Goal: Task Accomplishment & Management: Use online tool/utility

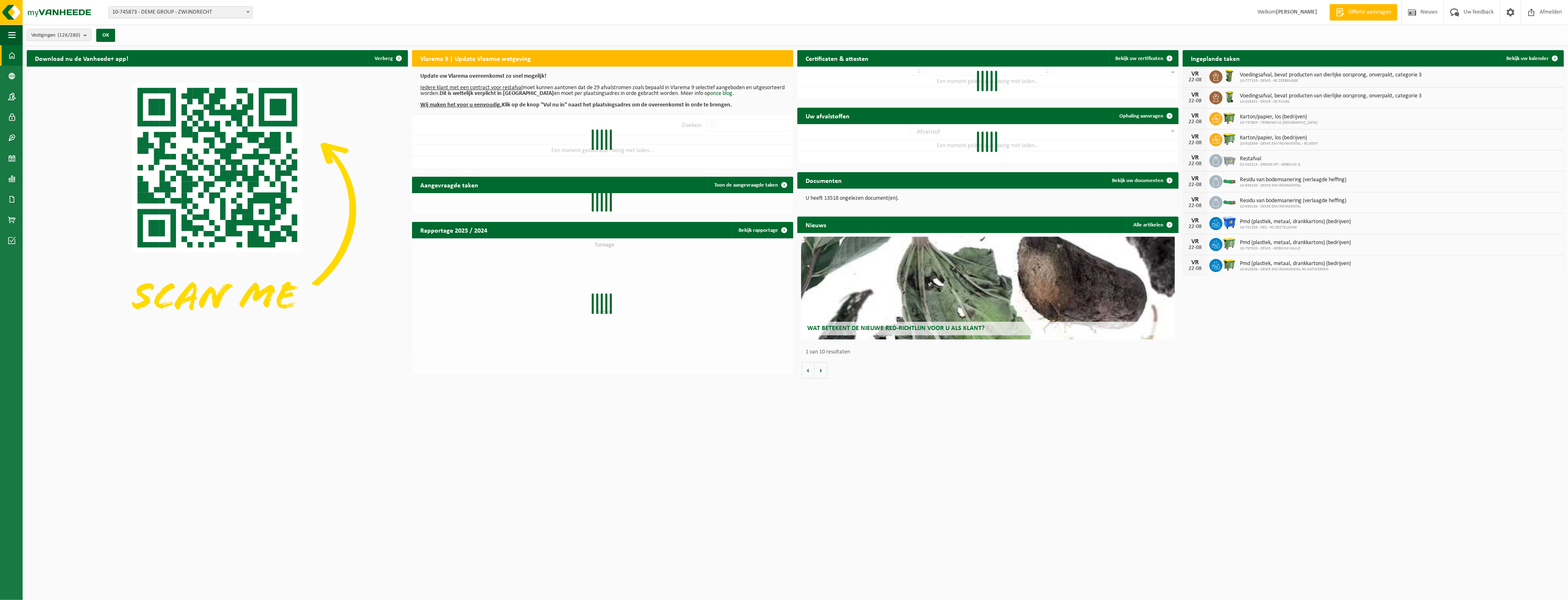
click at [235, 12] on span "10-745873 - DEME GROUP - ZWIJNDRECHT" at bounding box center [181, 12] width 143 height 11
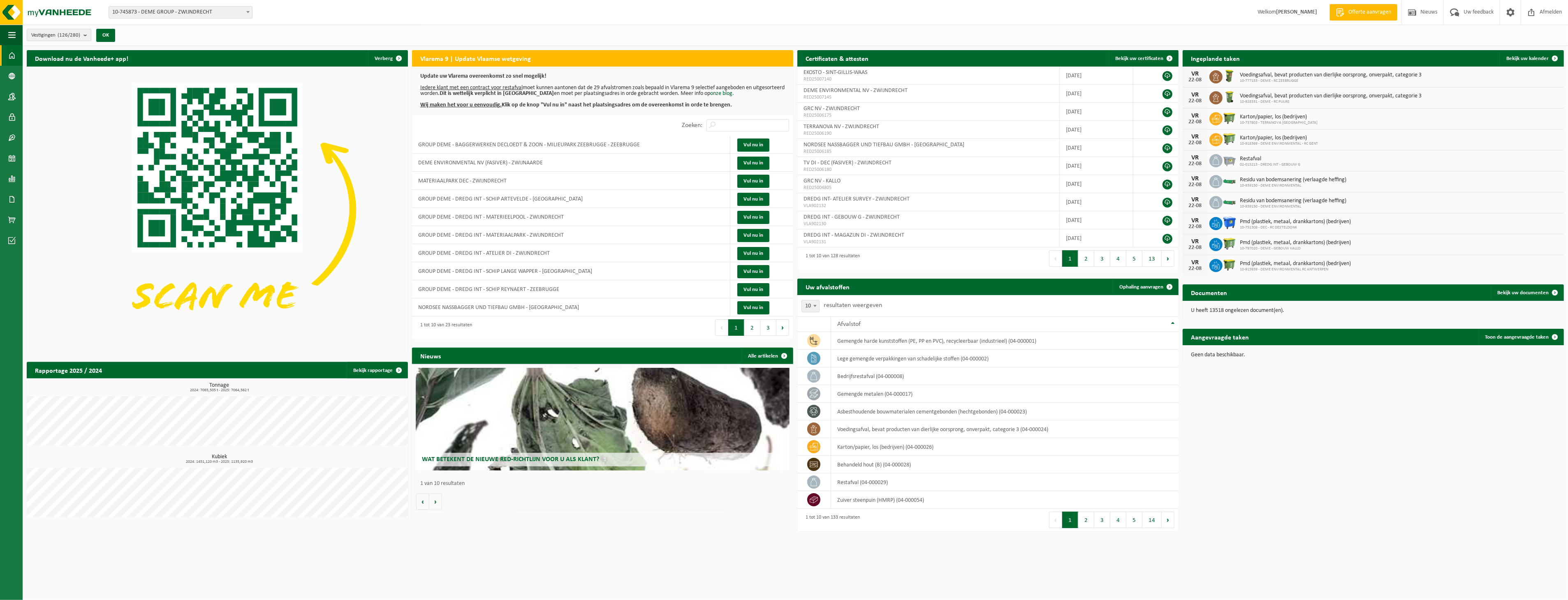
click at [81, 34] on button "Vestigingen (126/280)" at bounding box center [58, 35] width 65 height 12
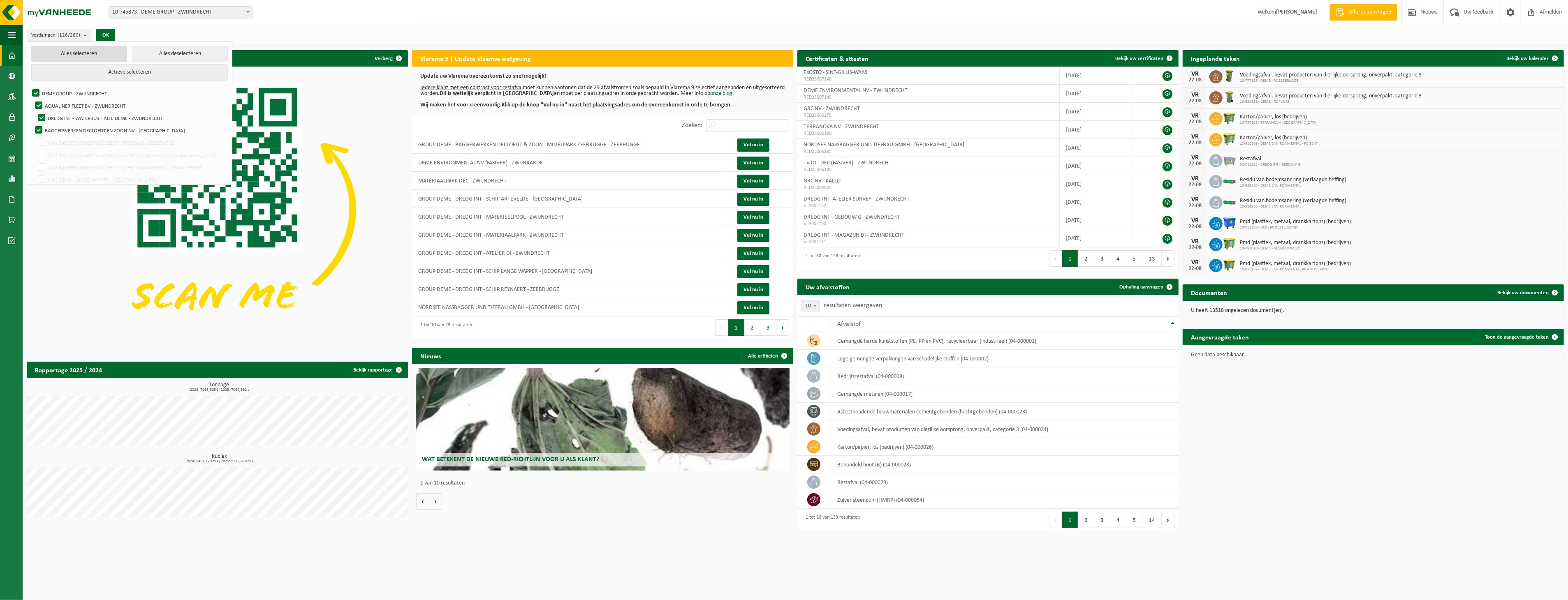
click at [93, 54] on button "Alles selecteren" at bounding box center [79, 53] width 96 height 16
checkbox input "true"
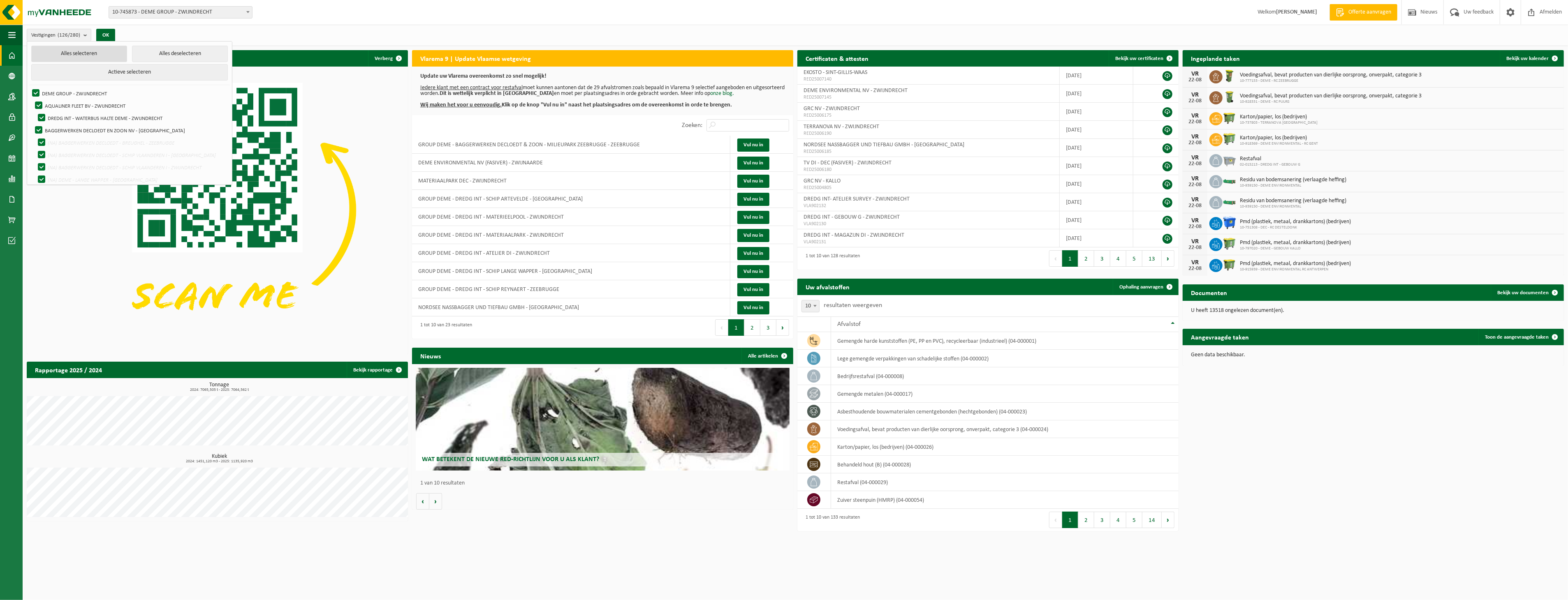
checkbox input "true"
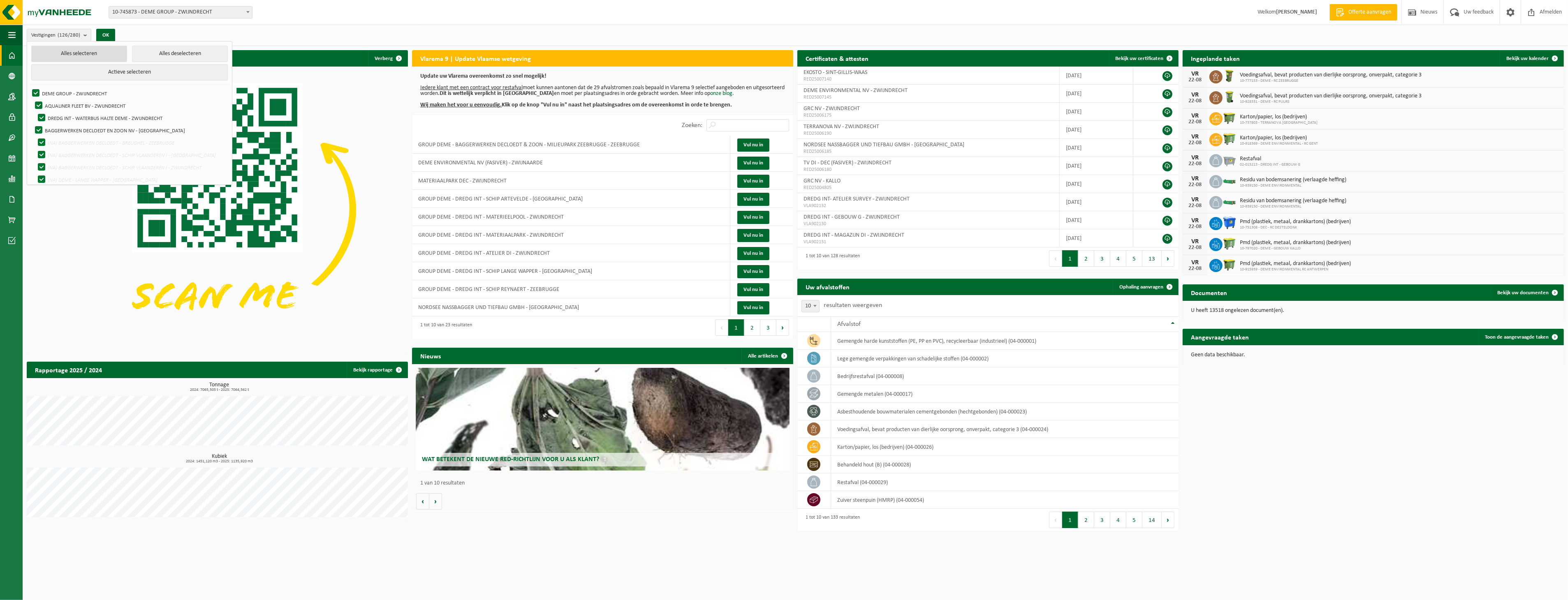
checkbox input "true"
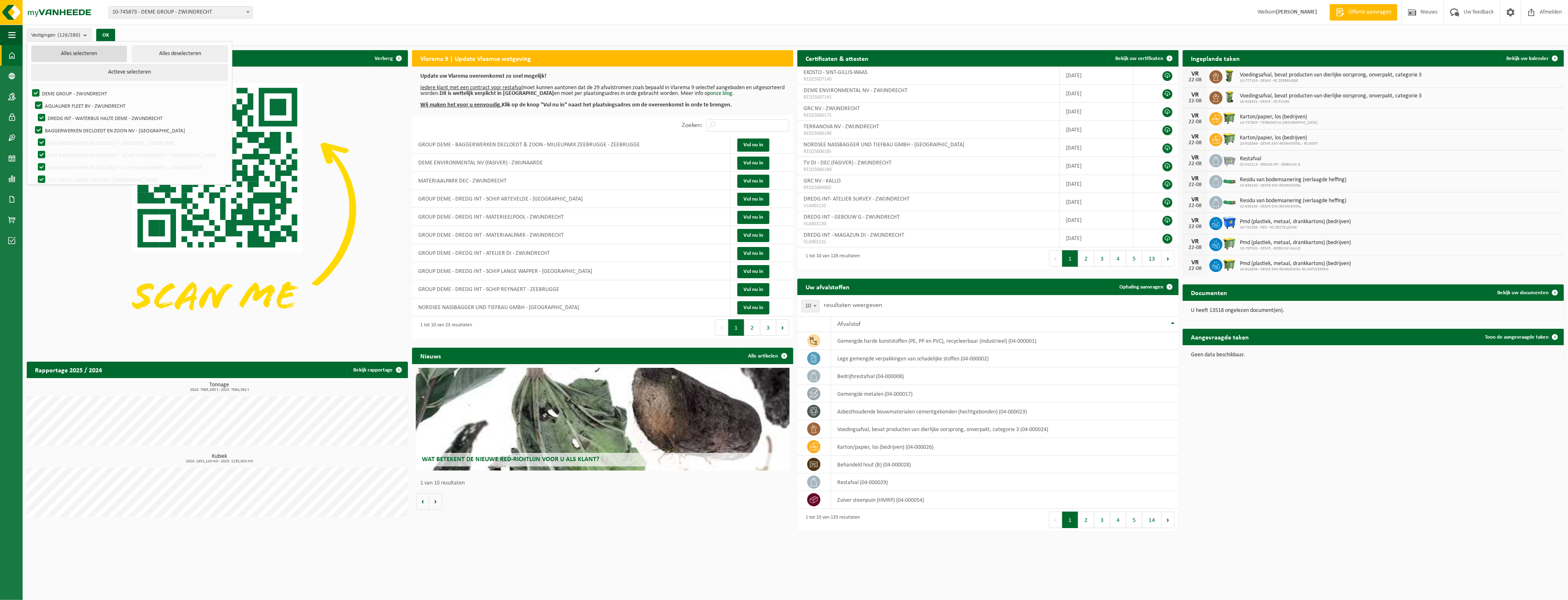
checkbox input "true"
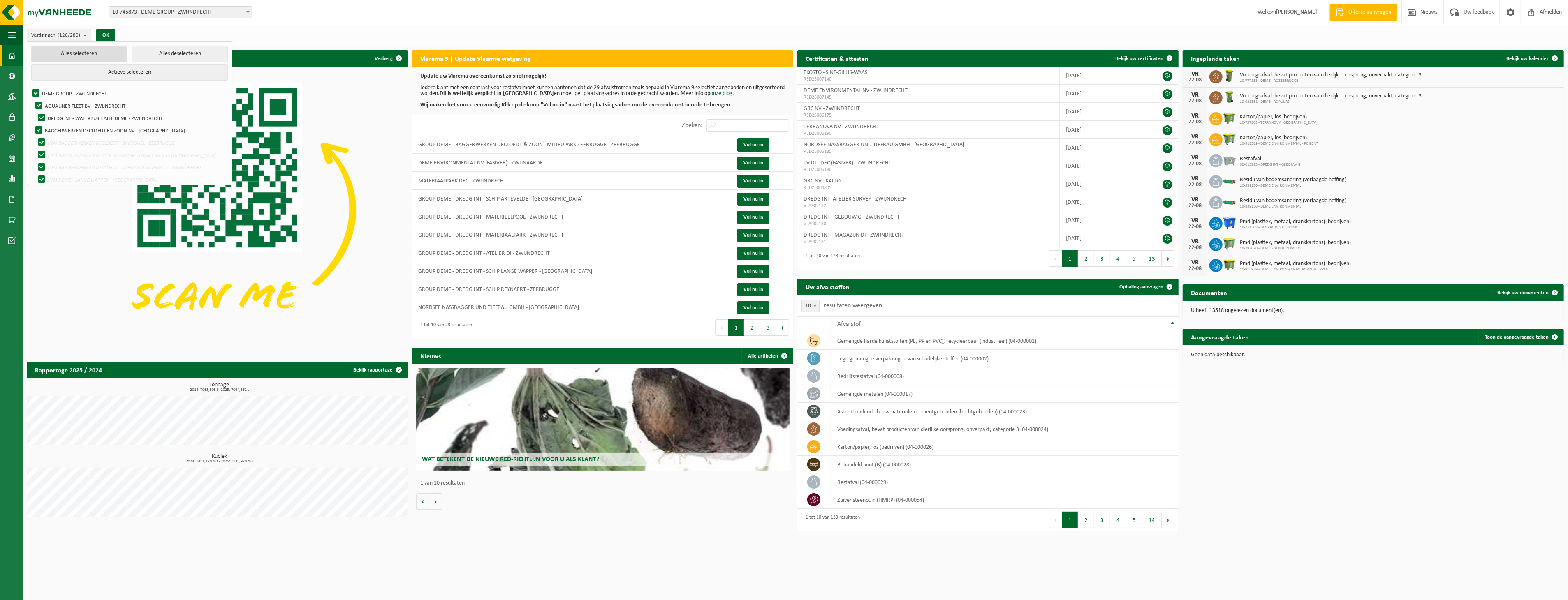
checkbox input "true"
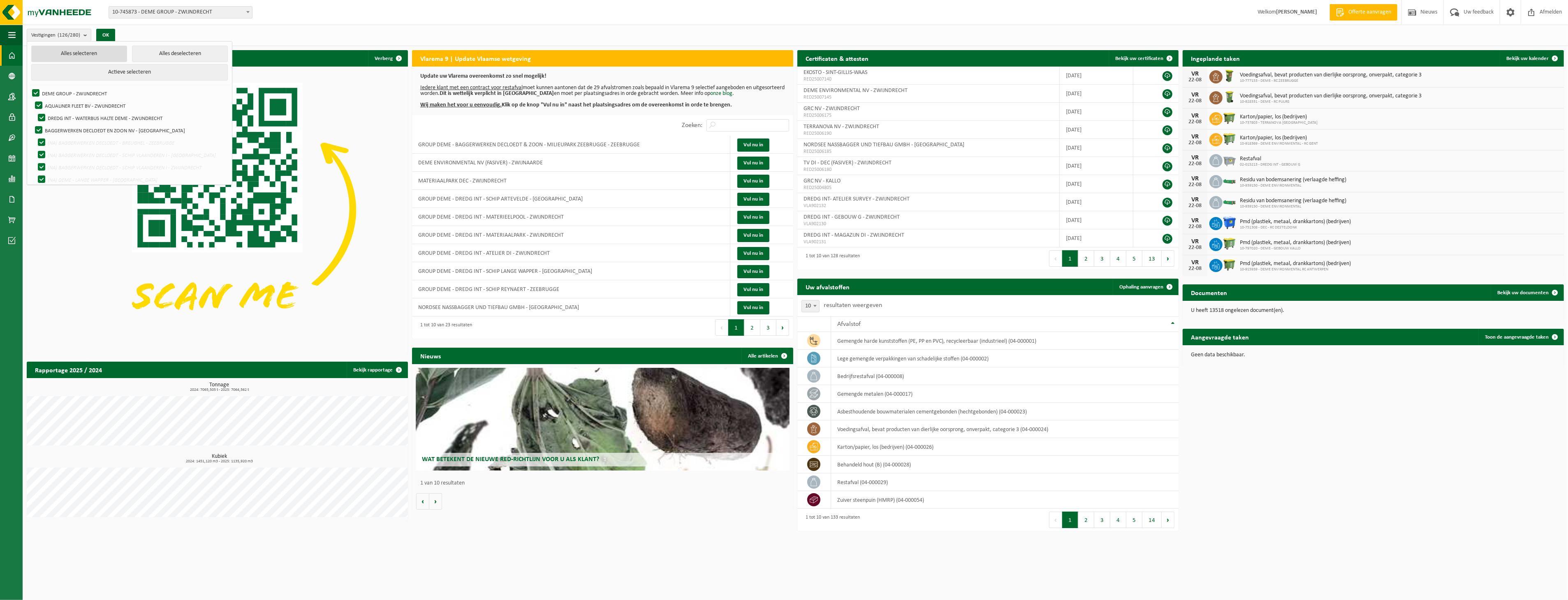
checkbox input "true"
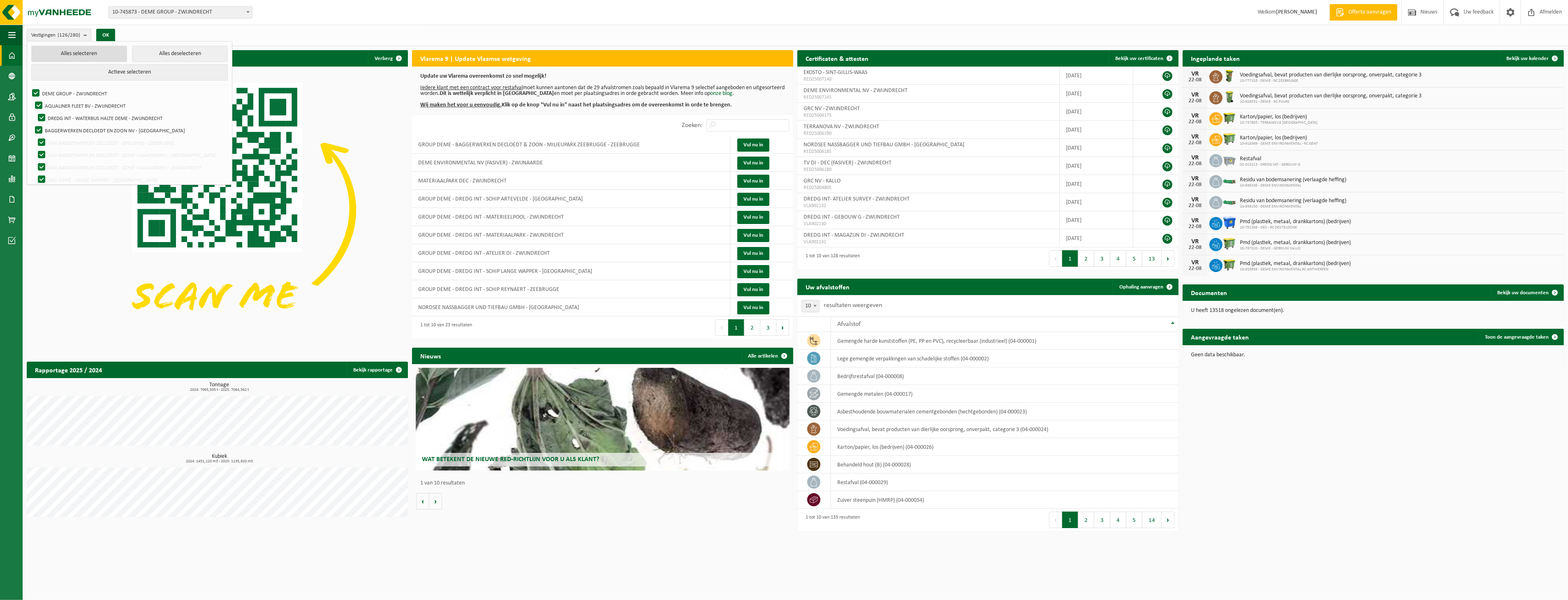
checkbox input "true"
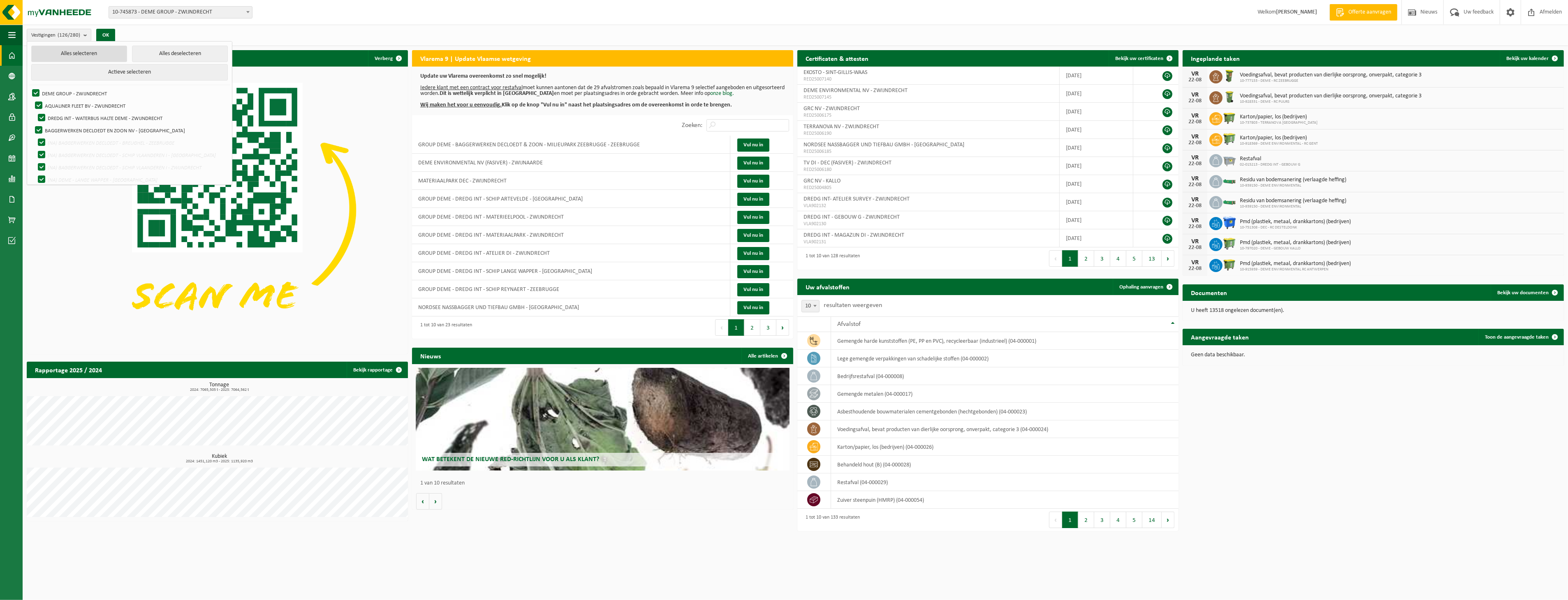
checkbox input "true"
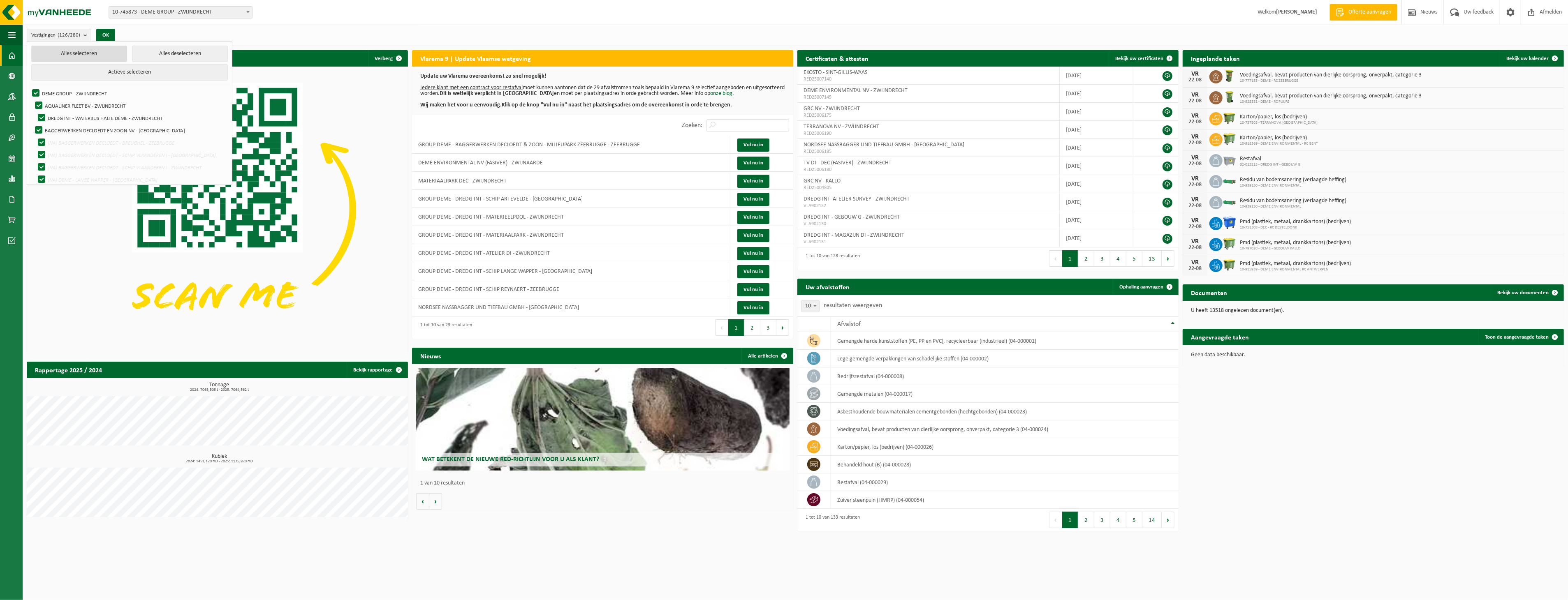
checkbox input "true"
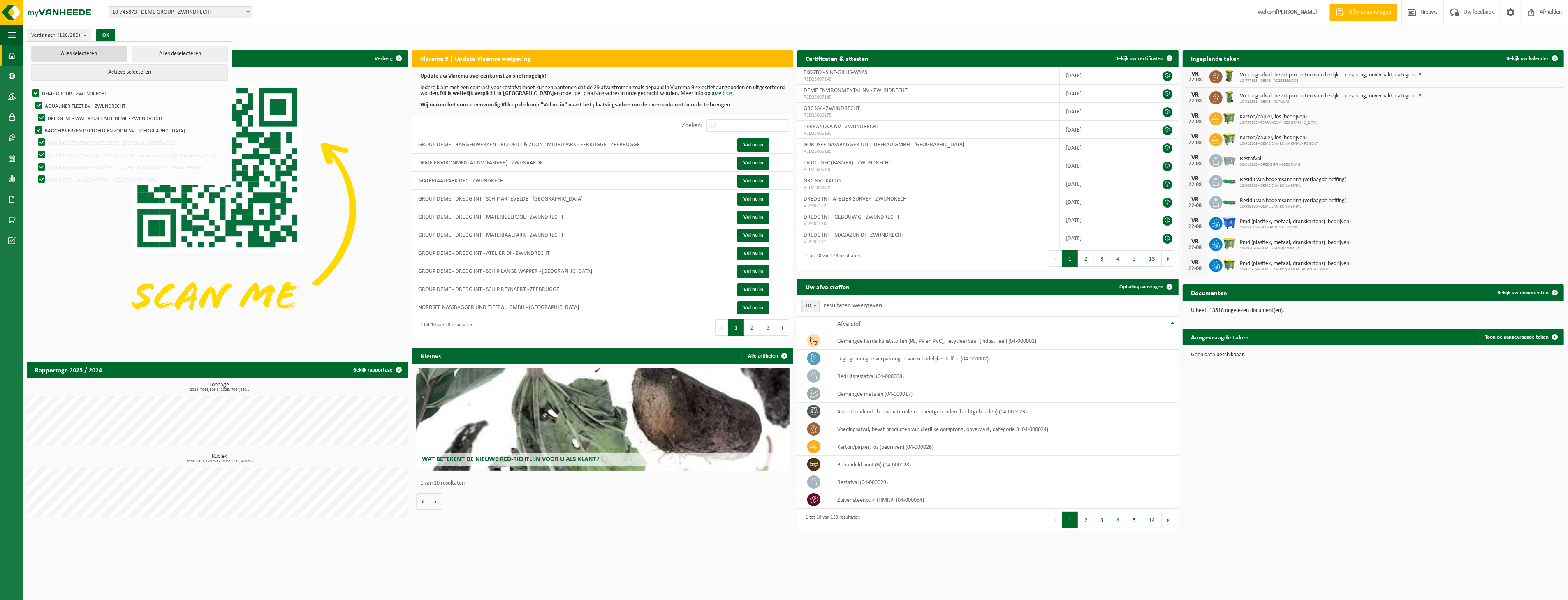
checkbox input "true"
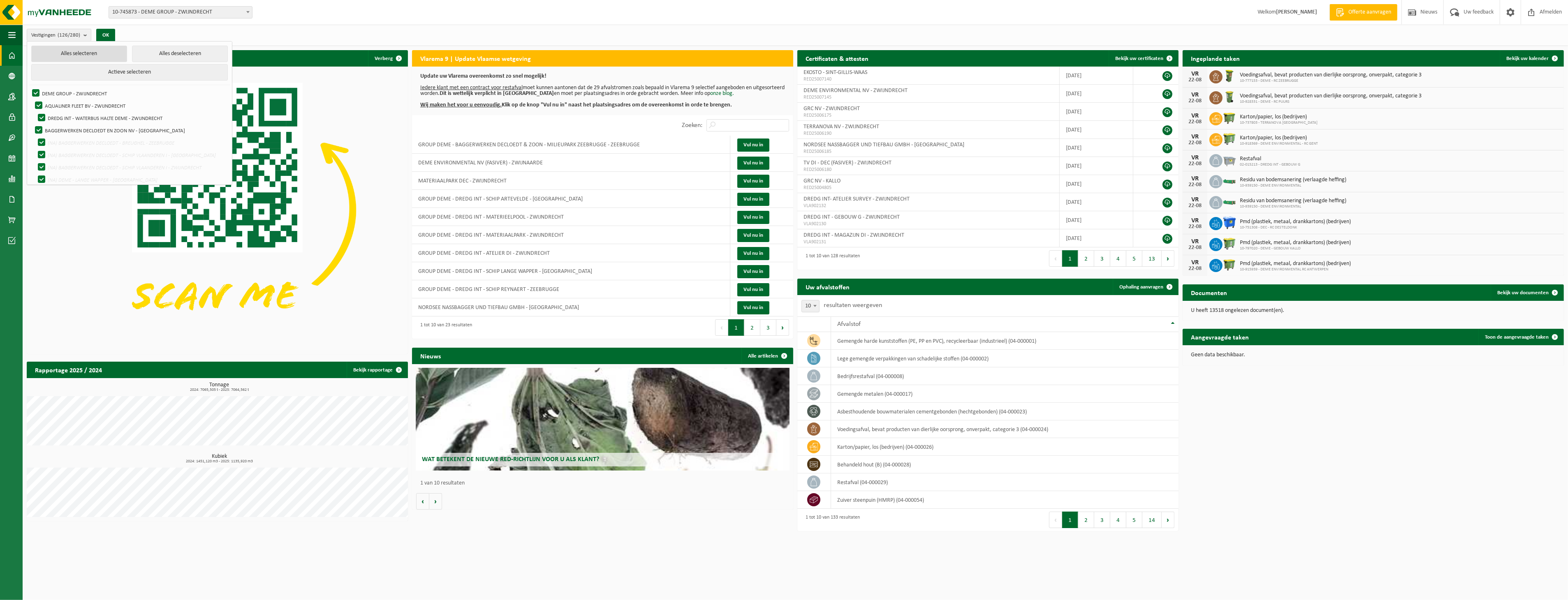
checkbox input "true"
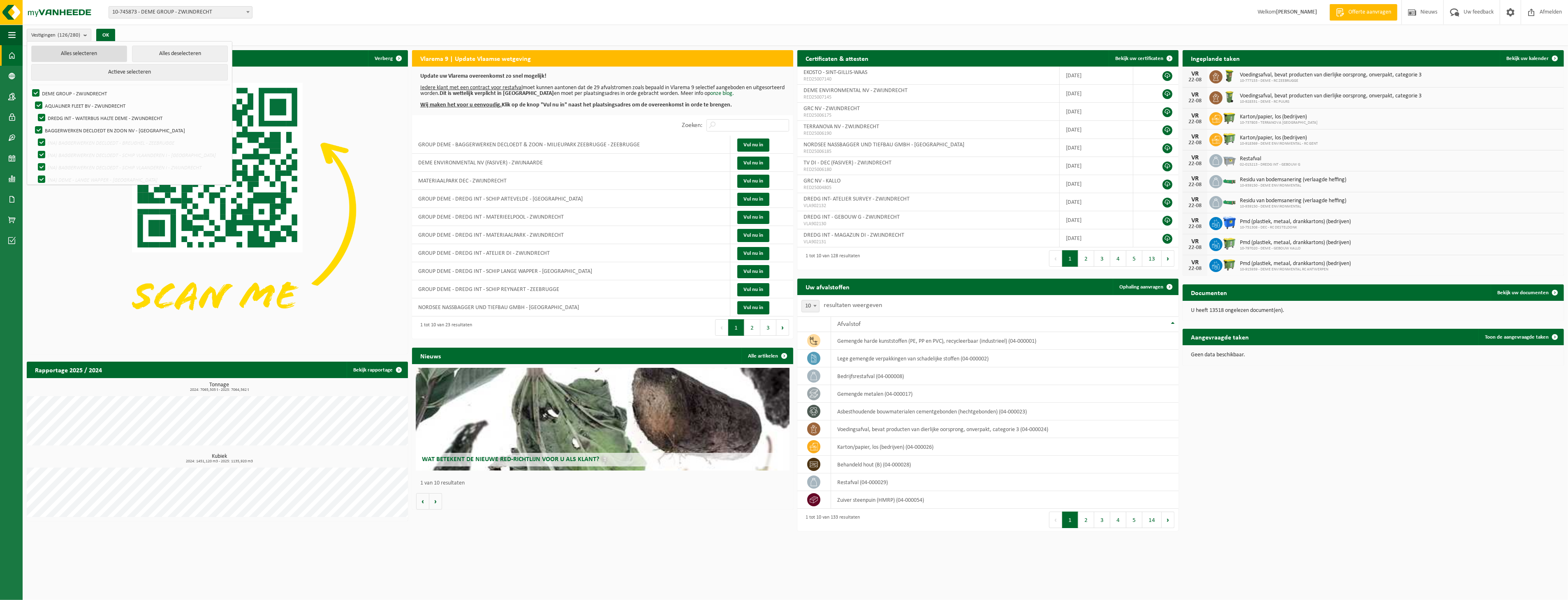
checkbox input "true"
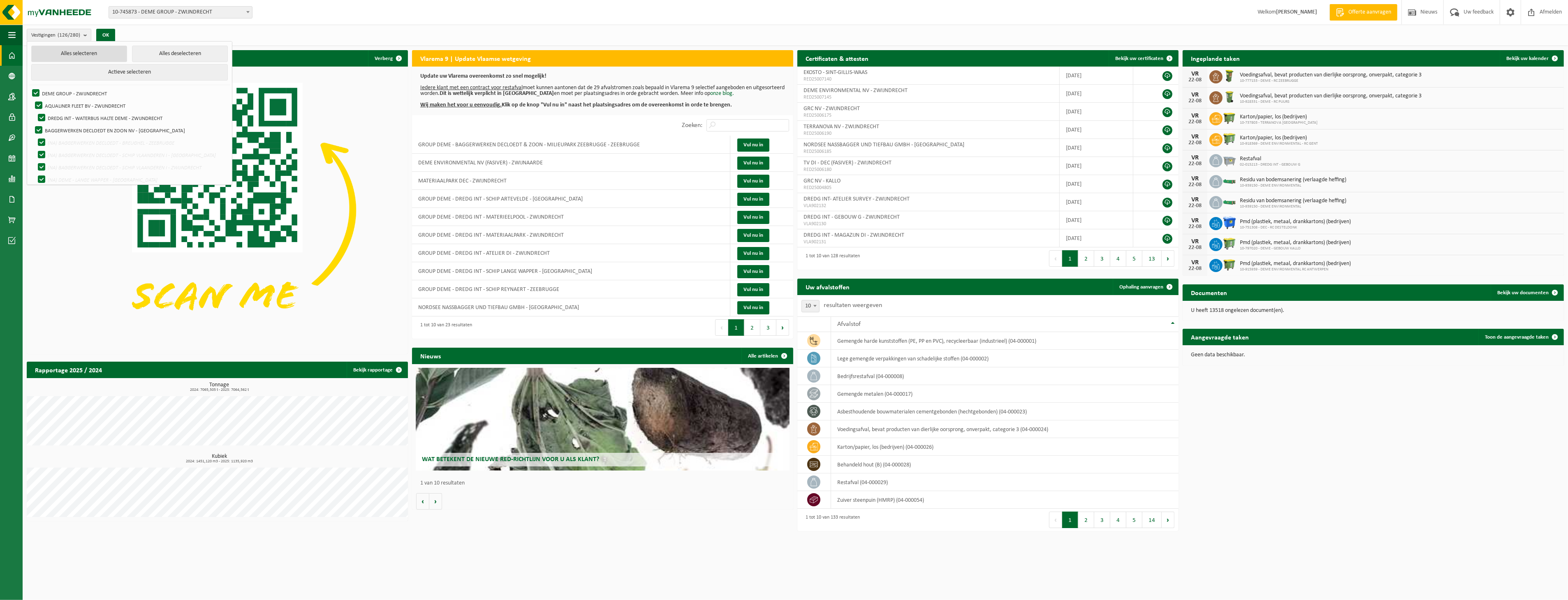
checkbox input "true"
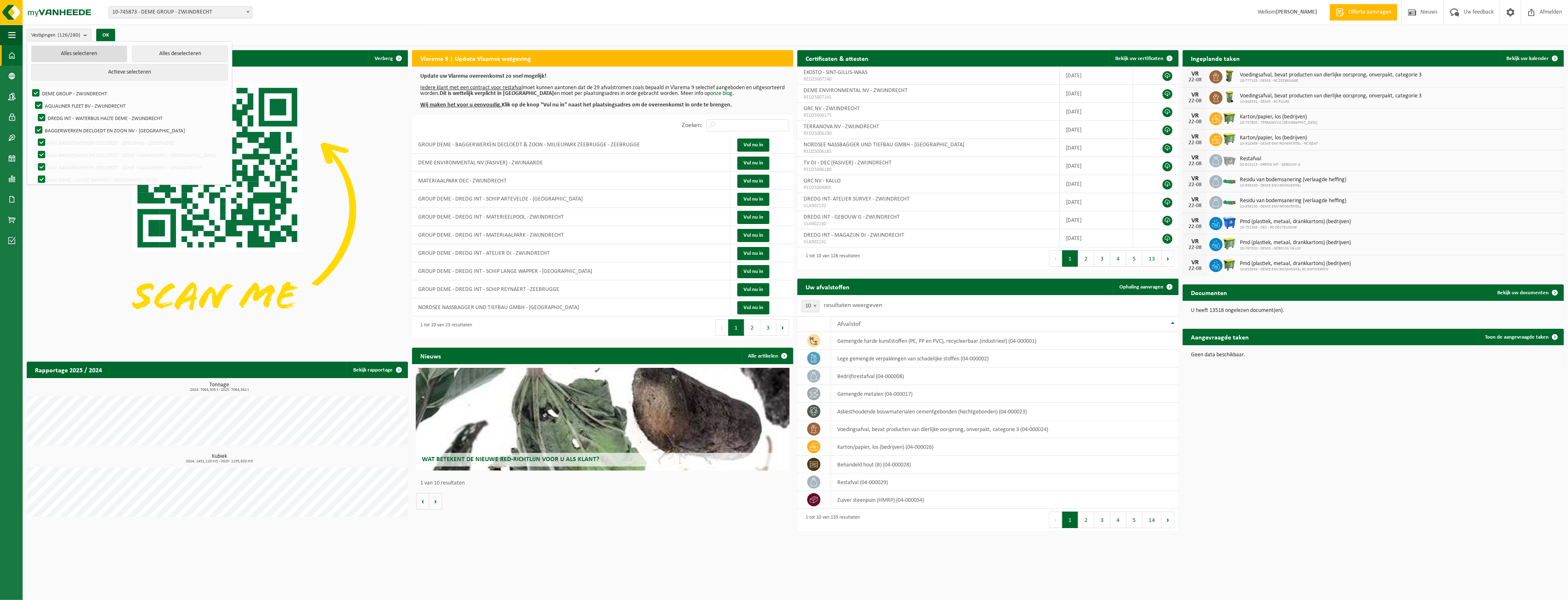
checkbox input "true"
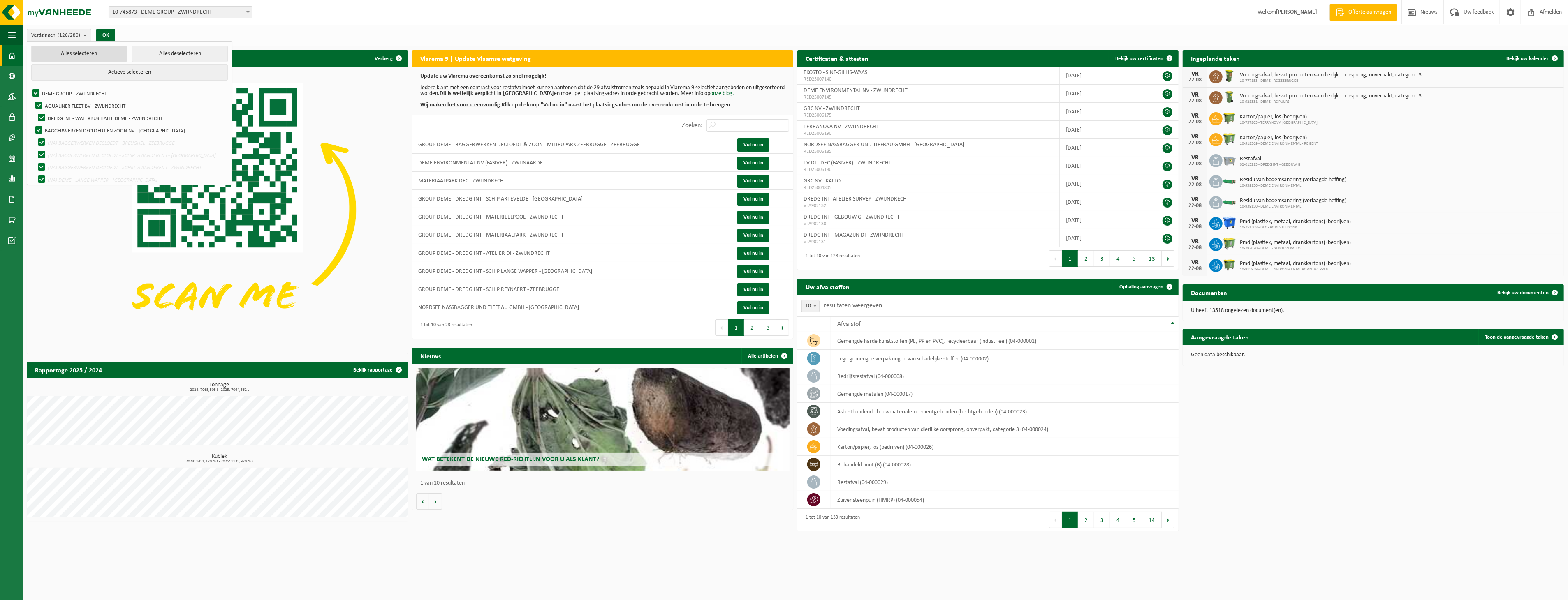
checkbox input "true"
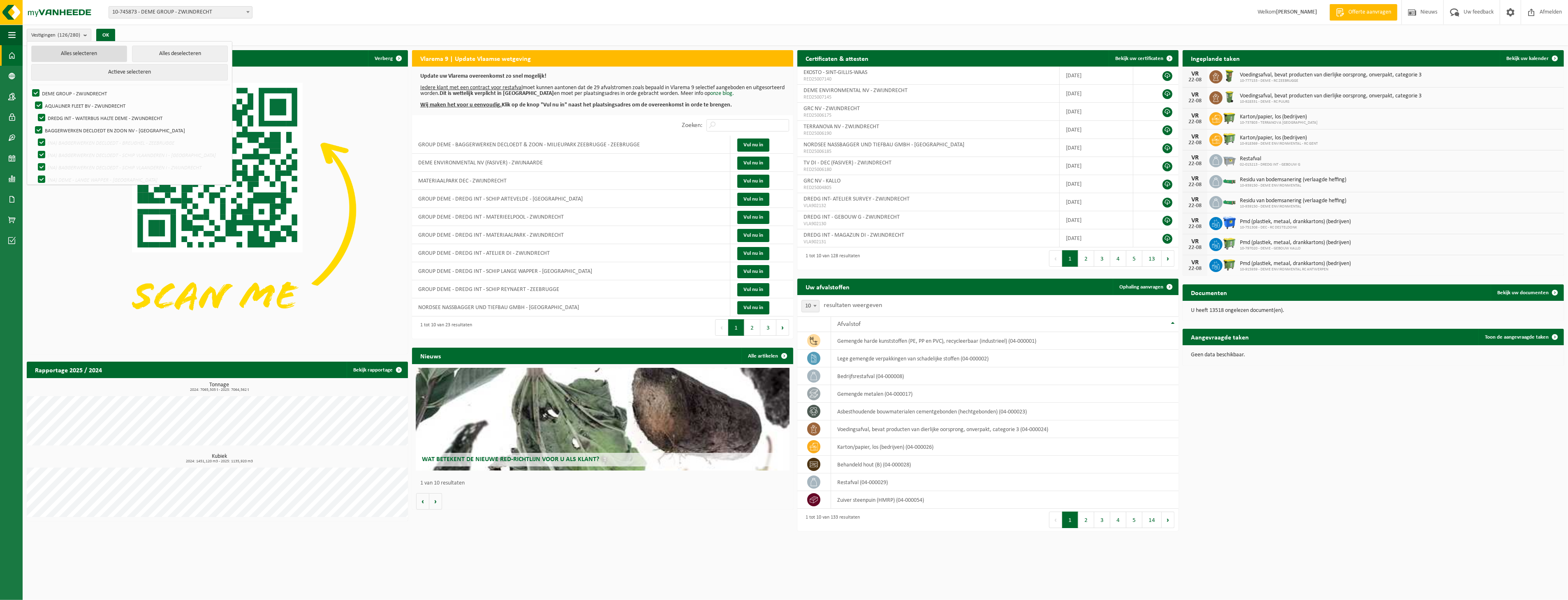
checkbox input "true"
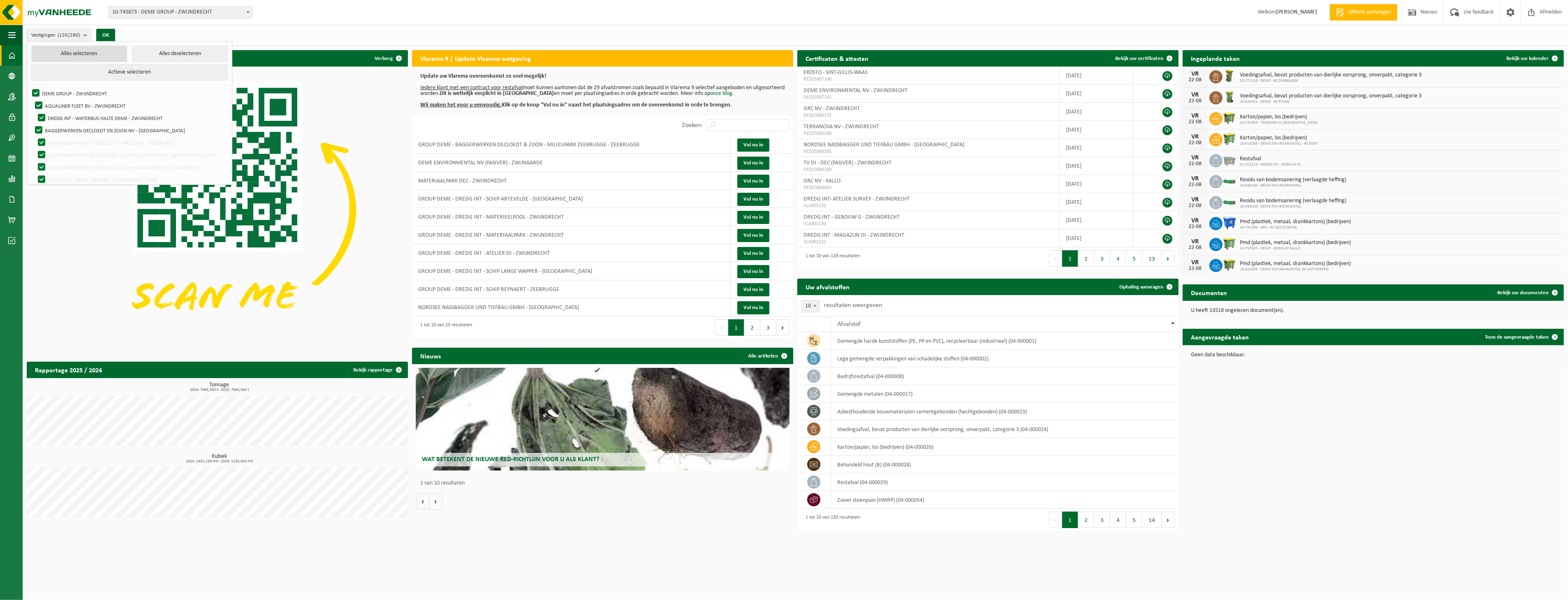
checkbox input "true"
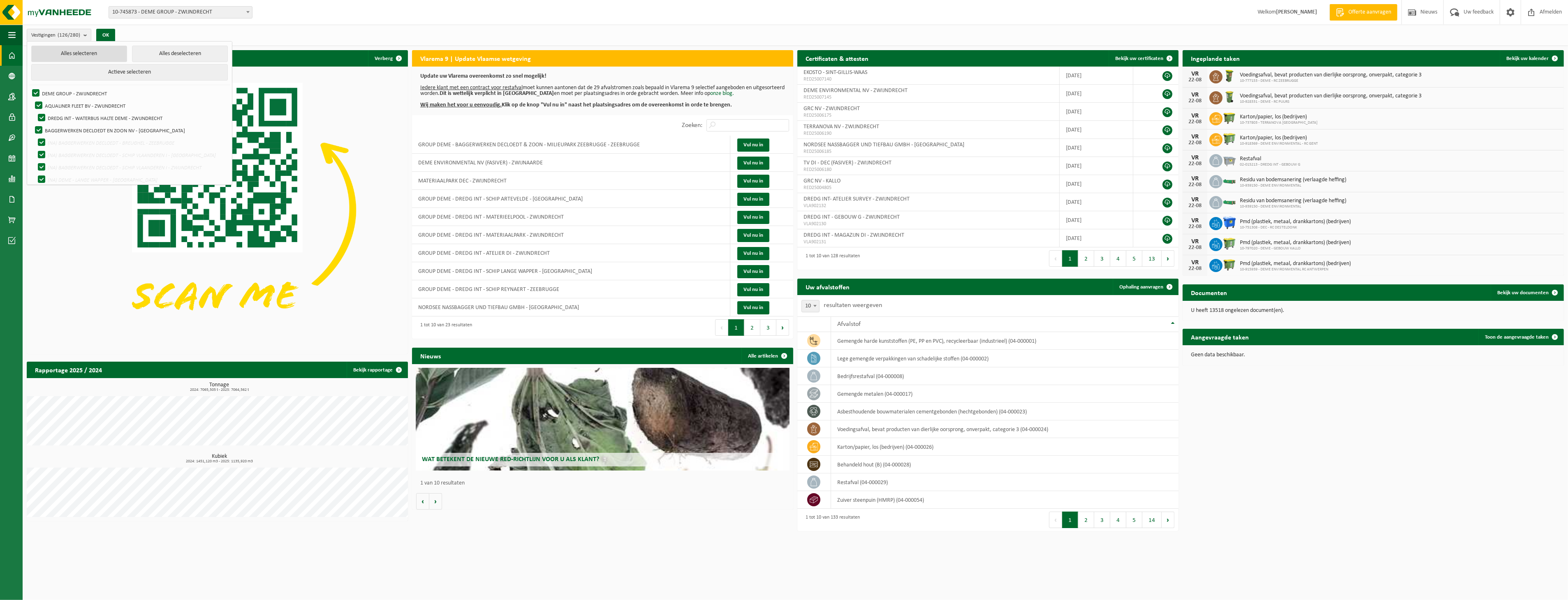
checkbox input "true"
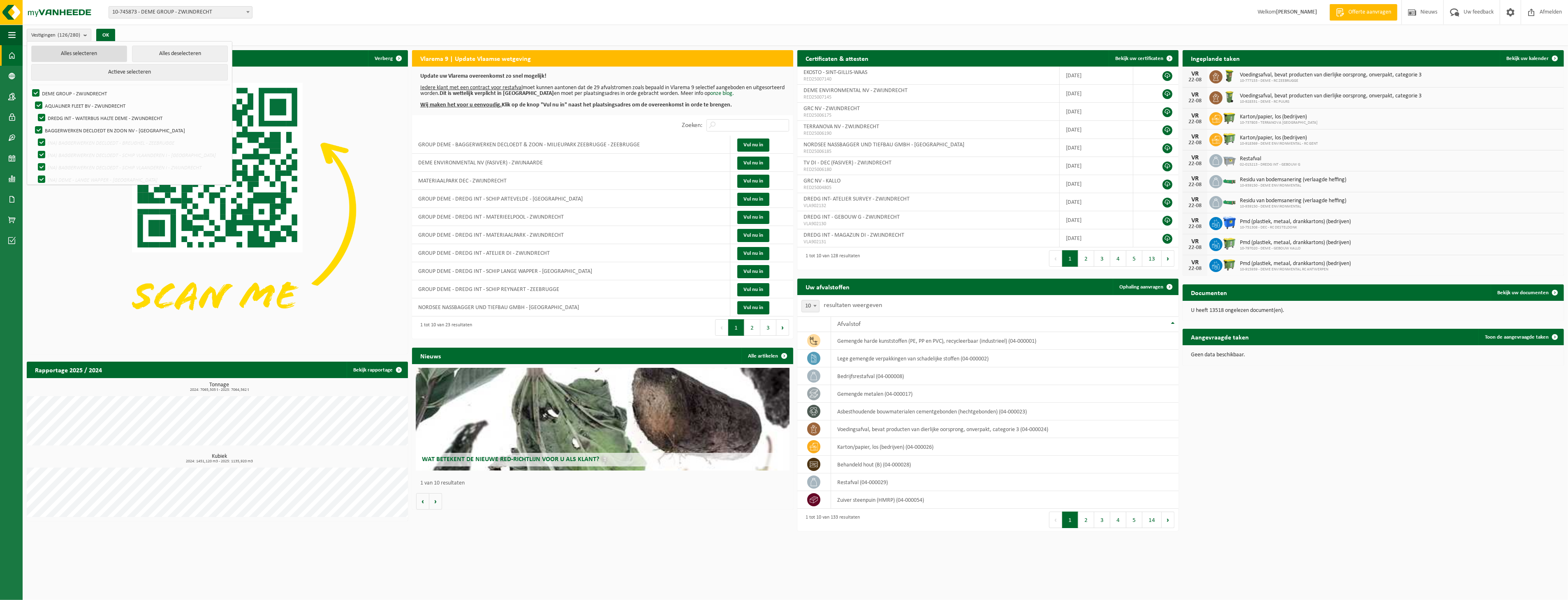
checkbox input "true"
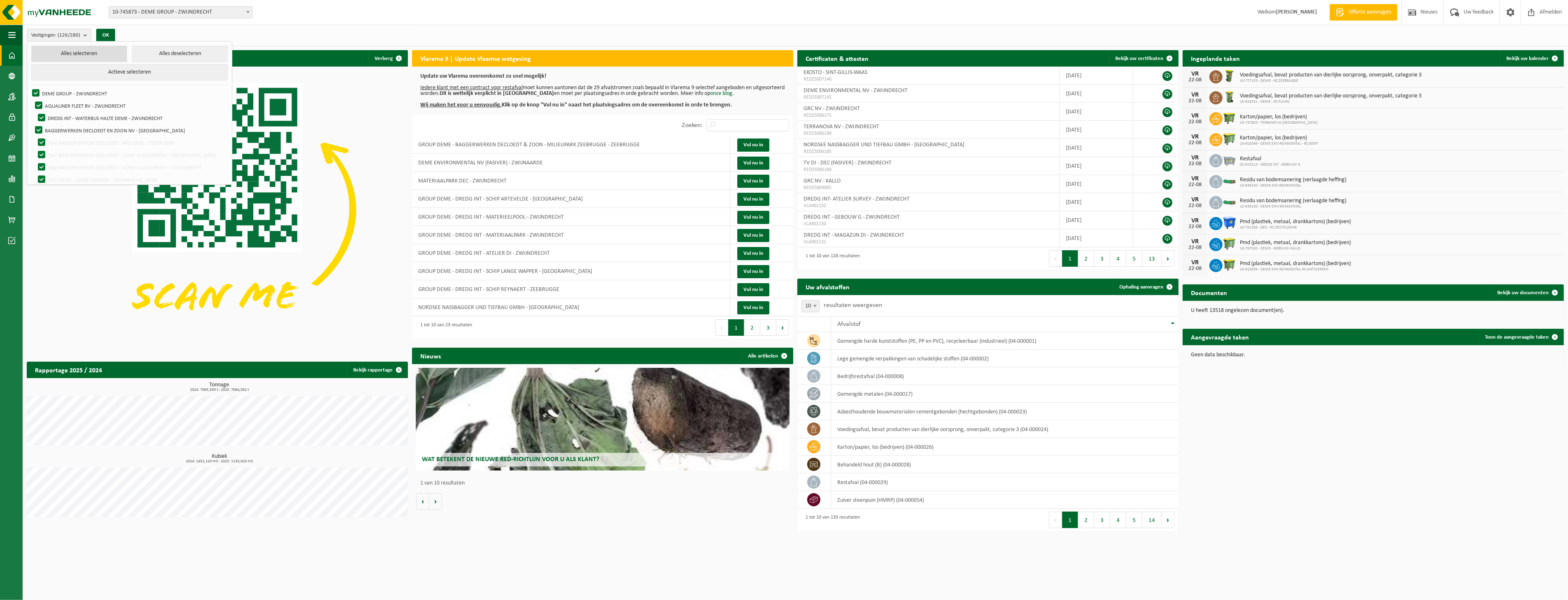
checkbox input "true"
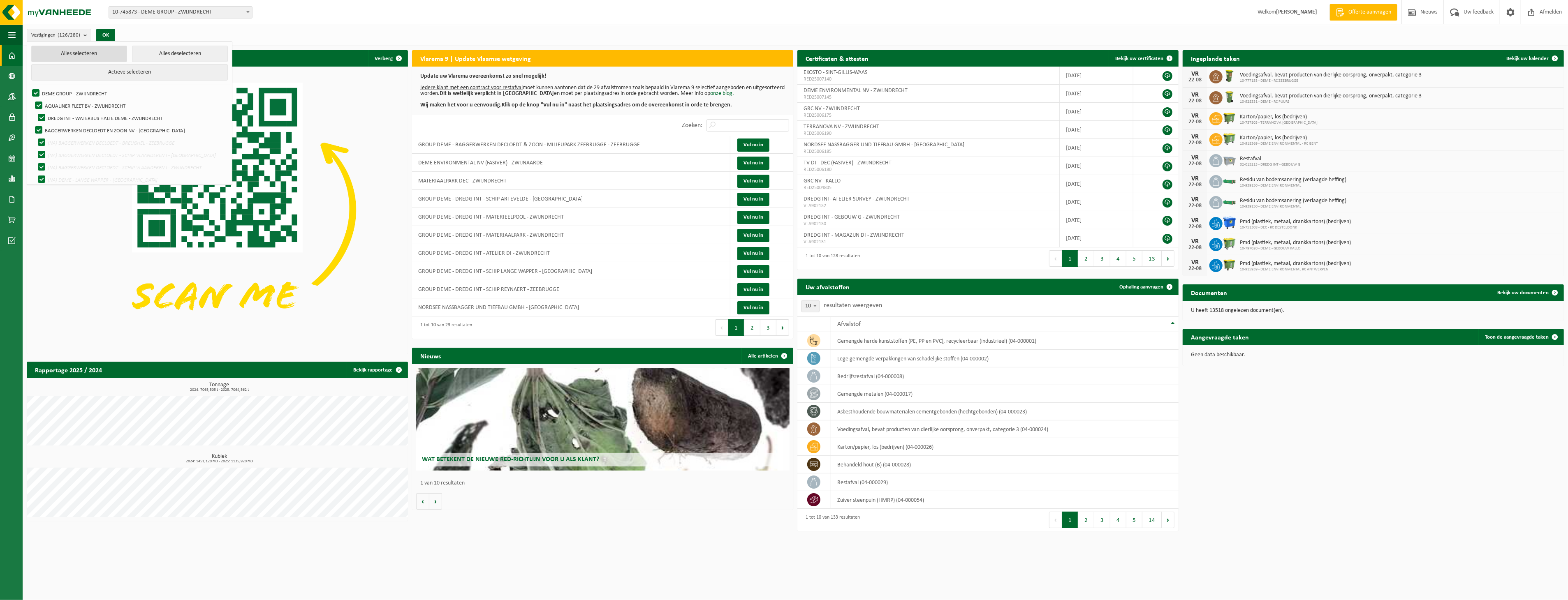
checkbox input "true"
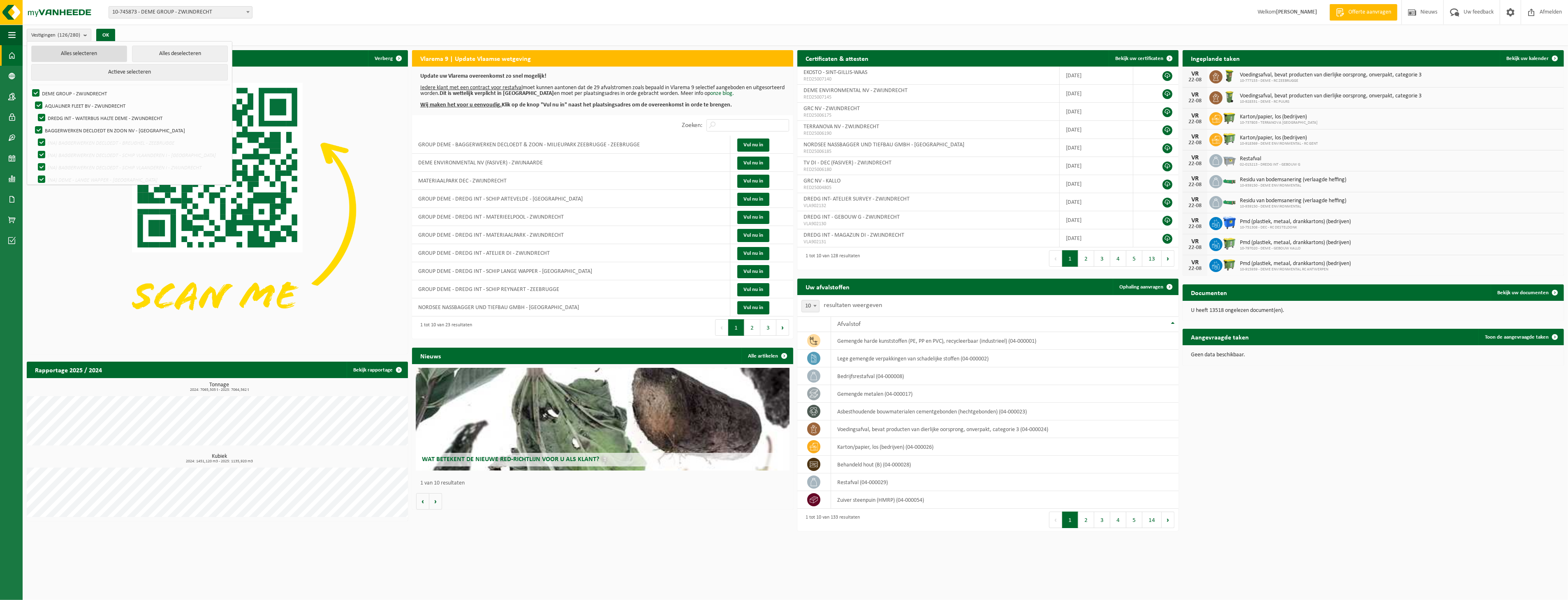
checkbox input "true"
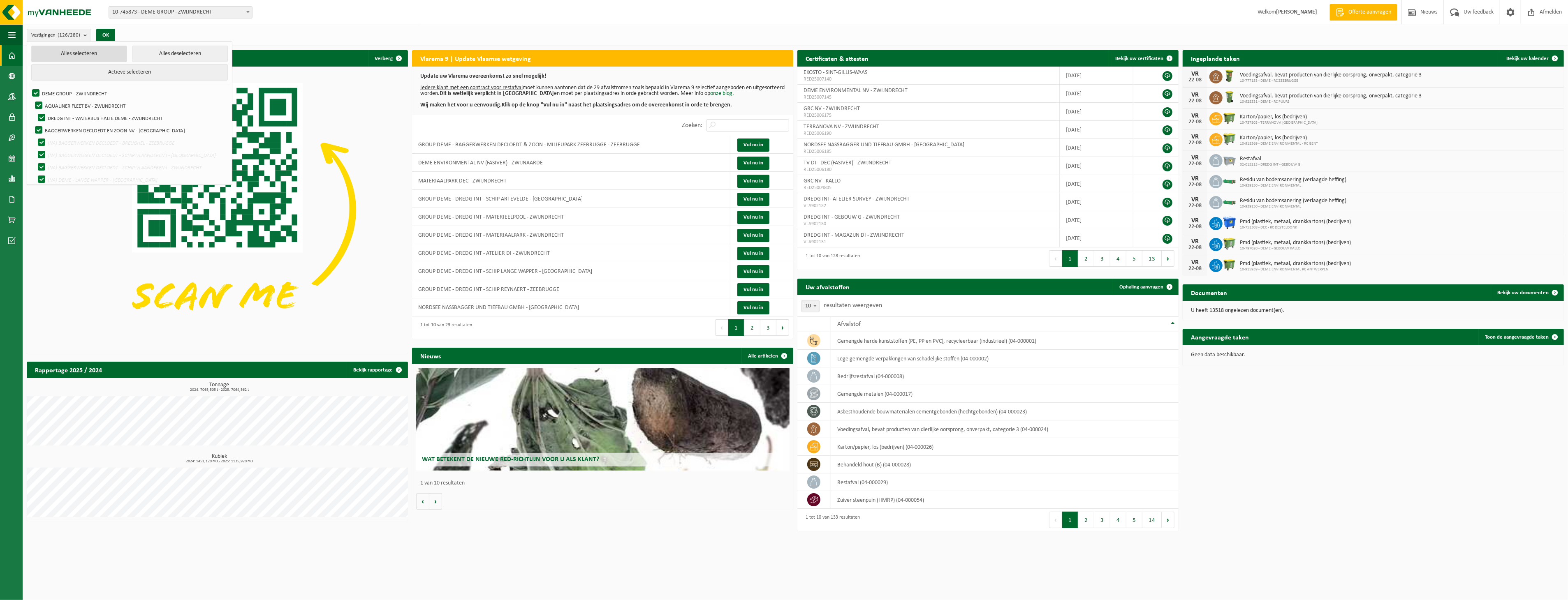
checkbox input "true"
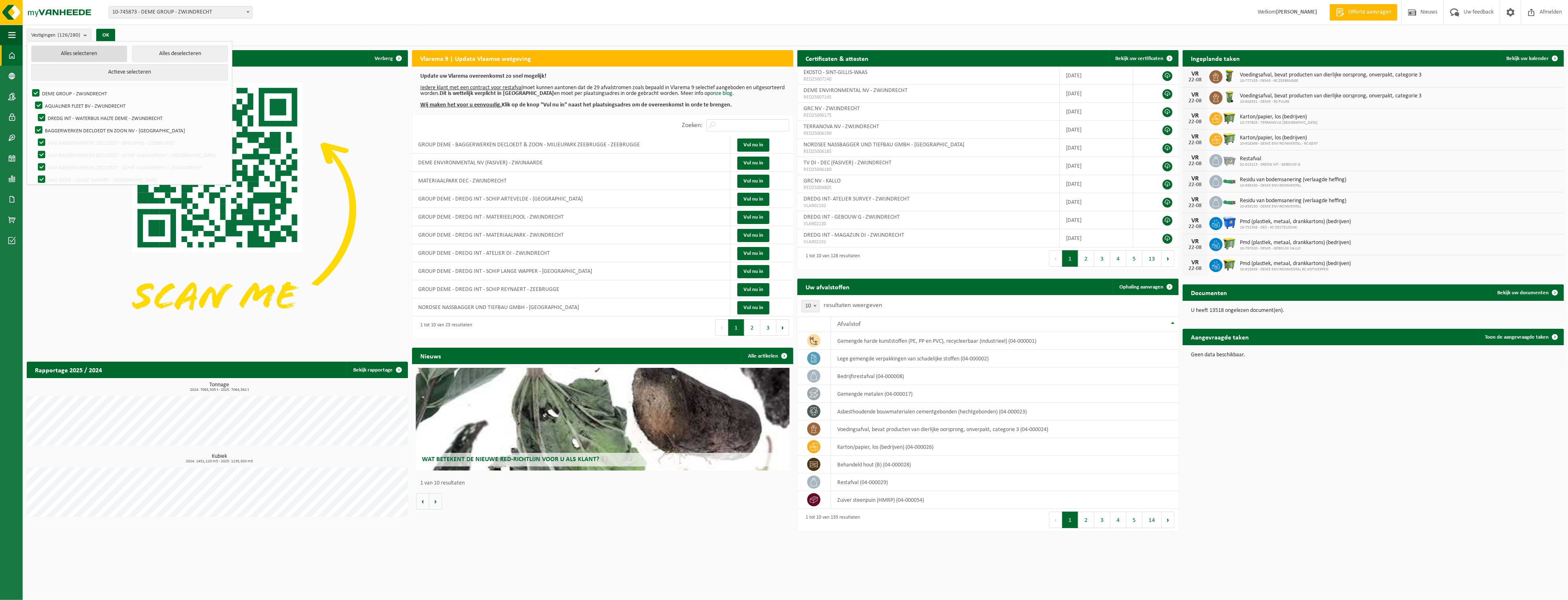
checkbox input "true"
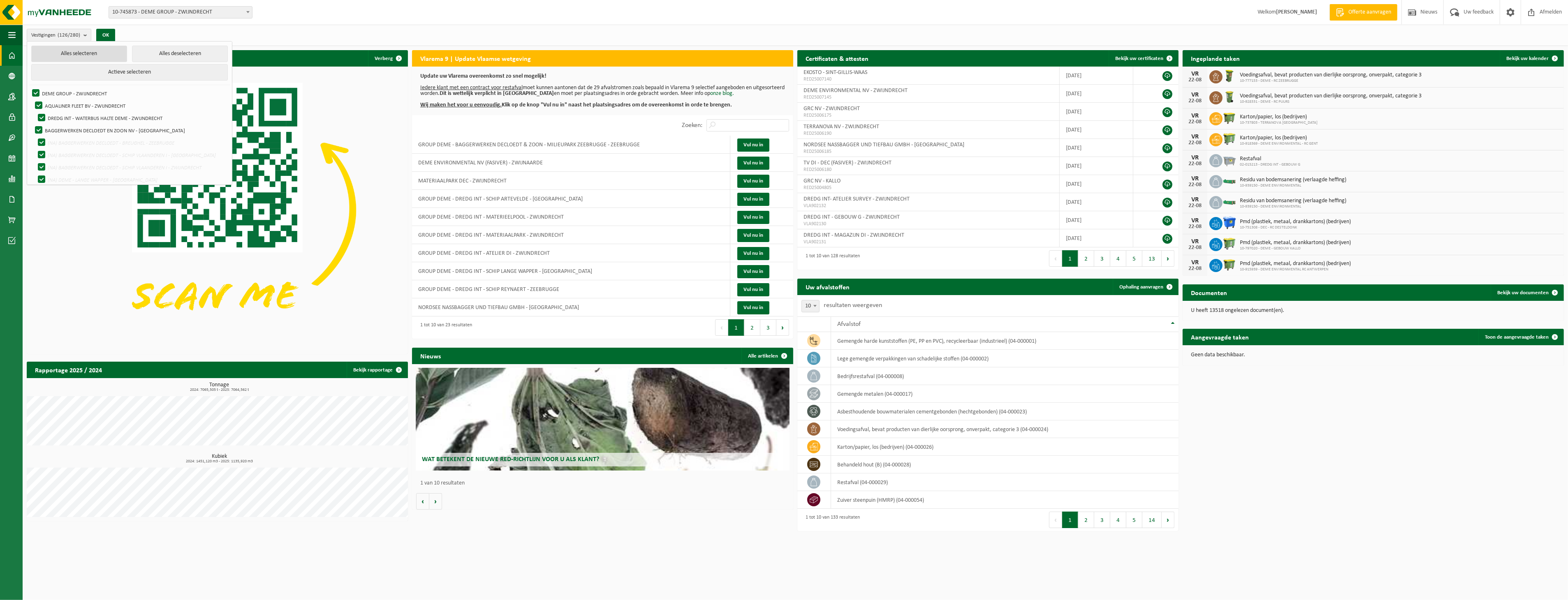
checkbox input "true"
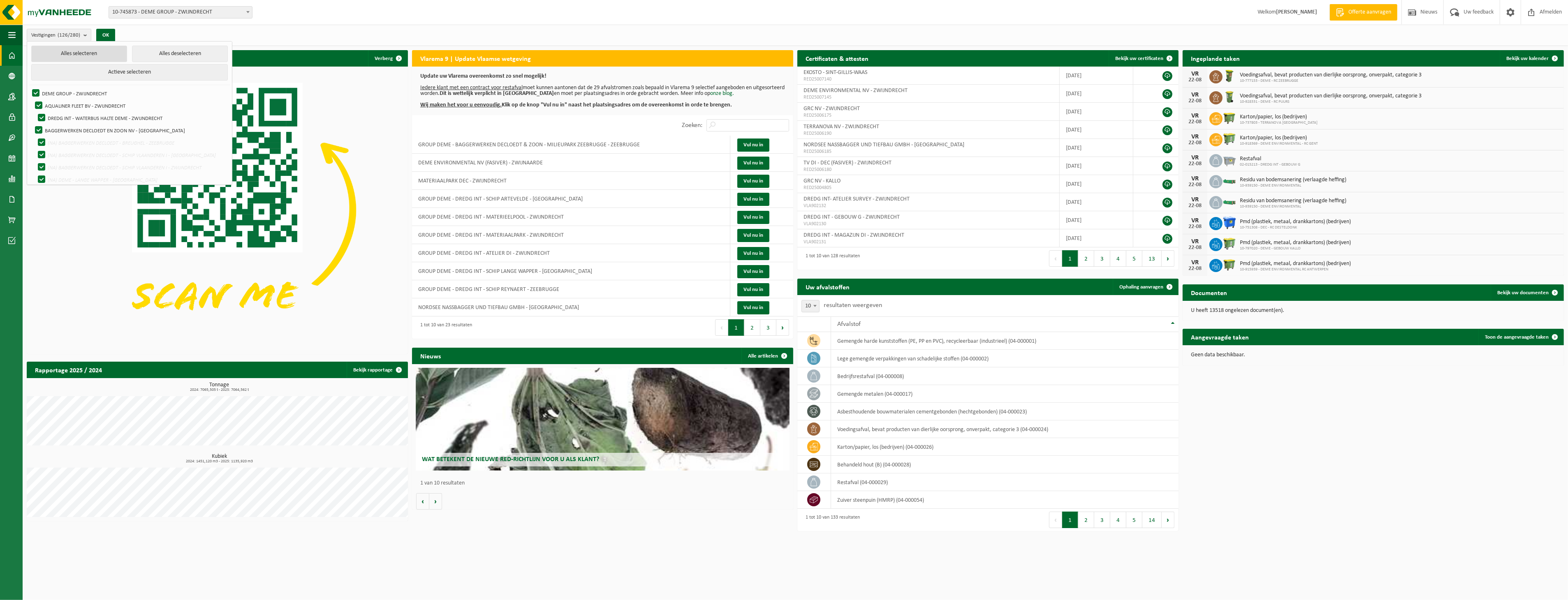
checkbox input "true"
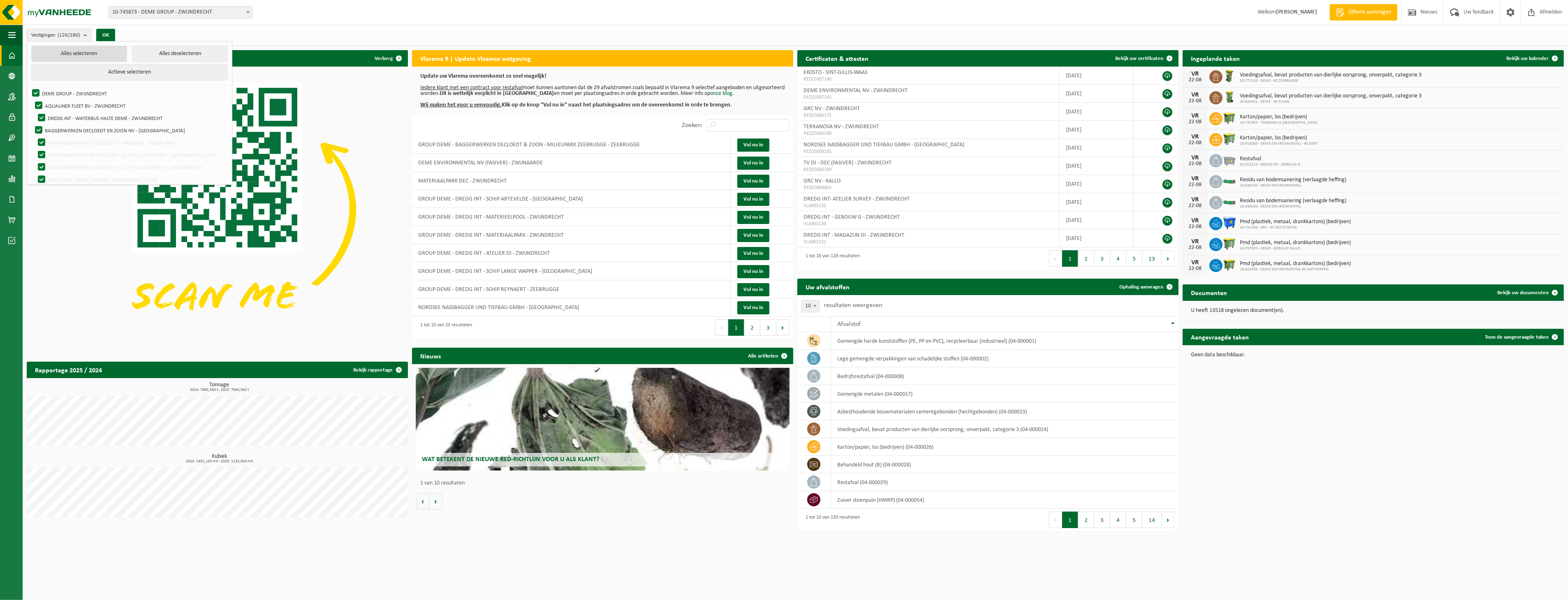
checkbox input "true"
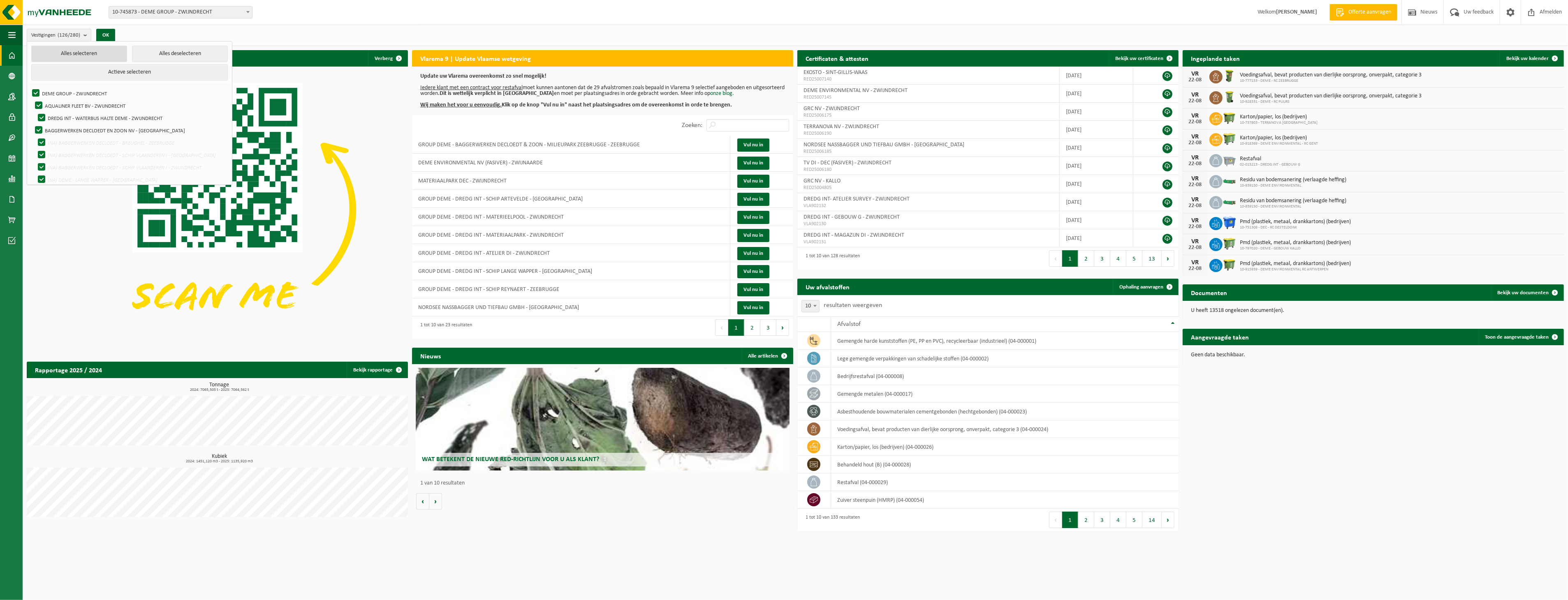
checkbox input "true"
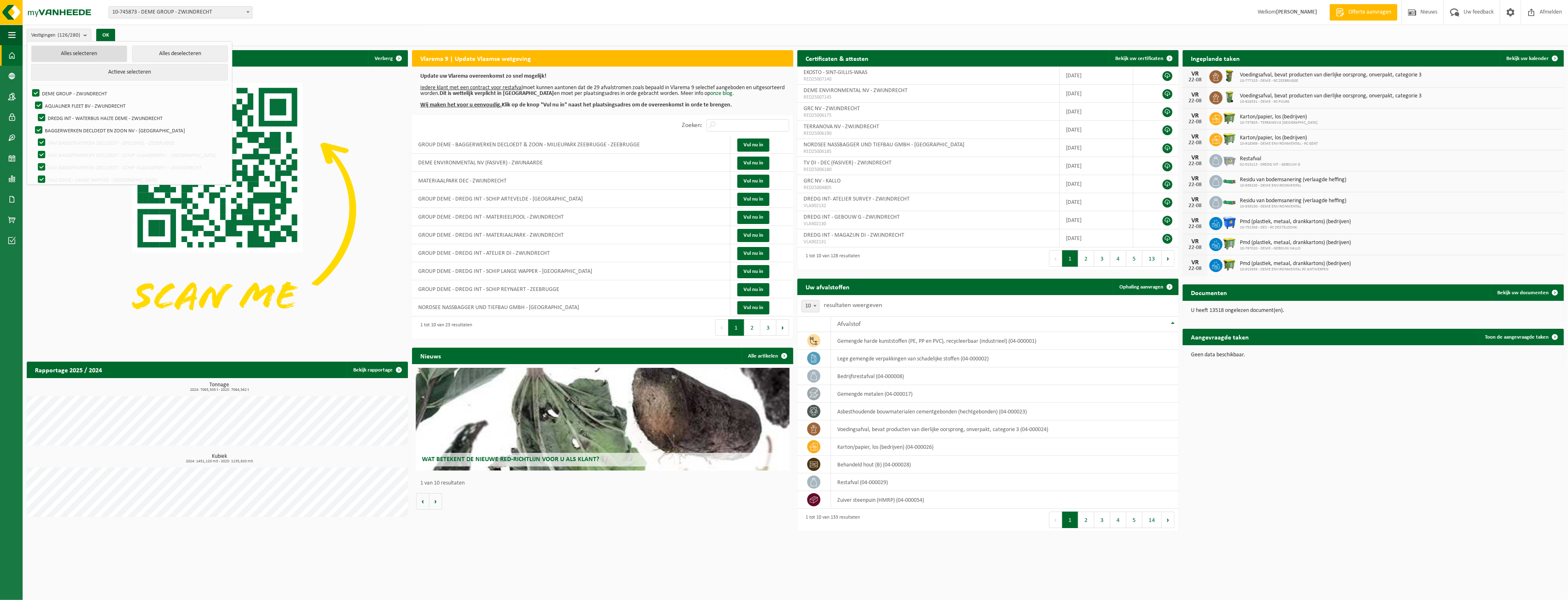
checkbox input "true"
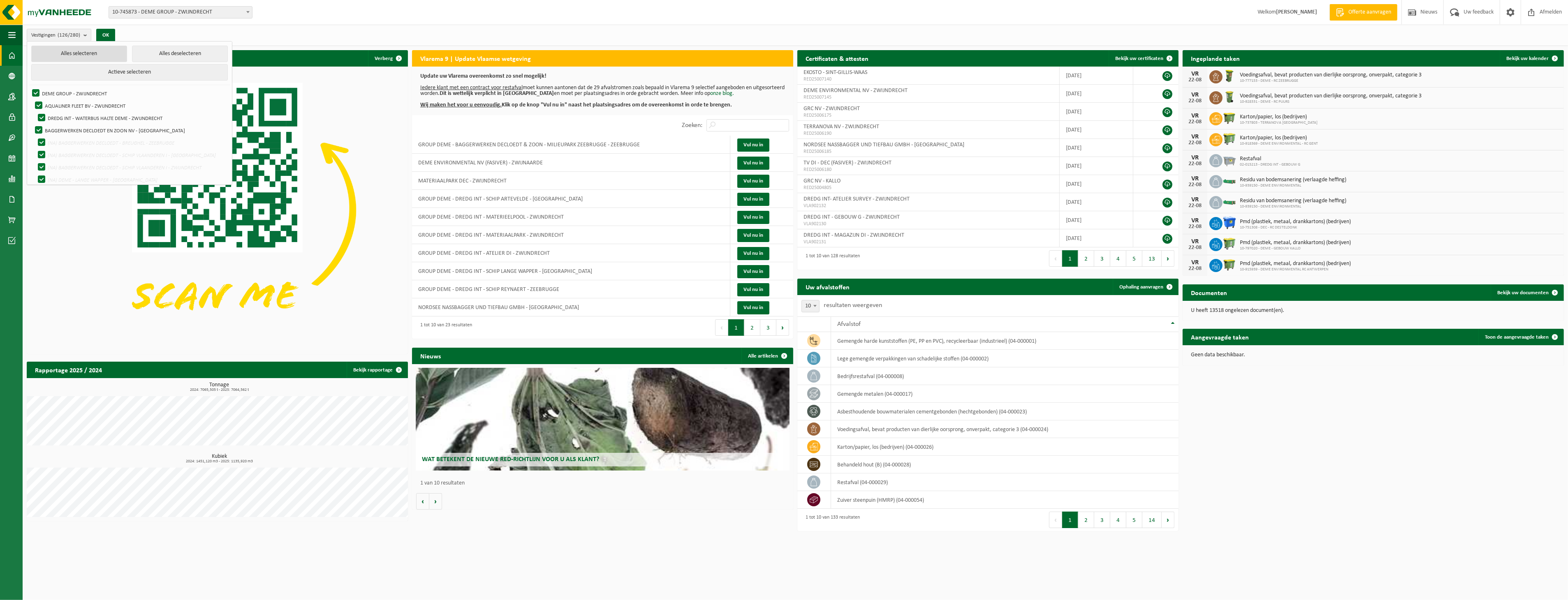
checkbox input "true"
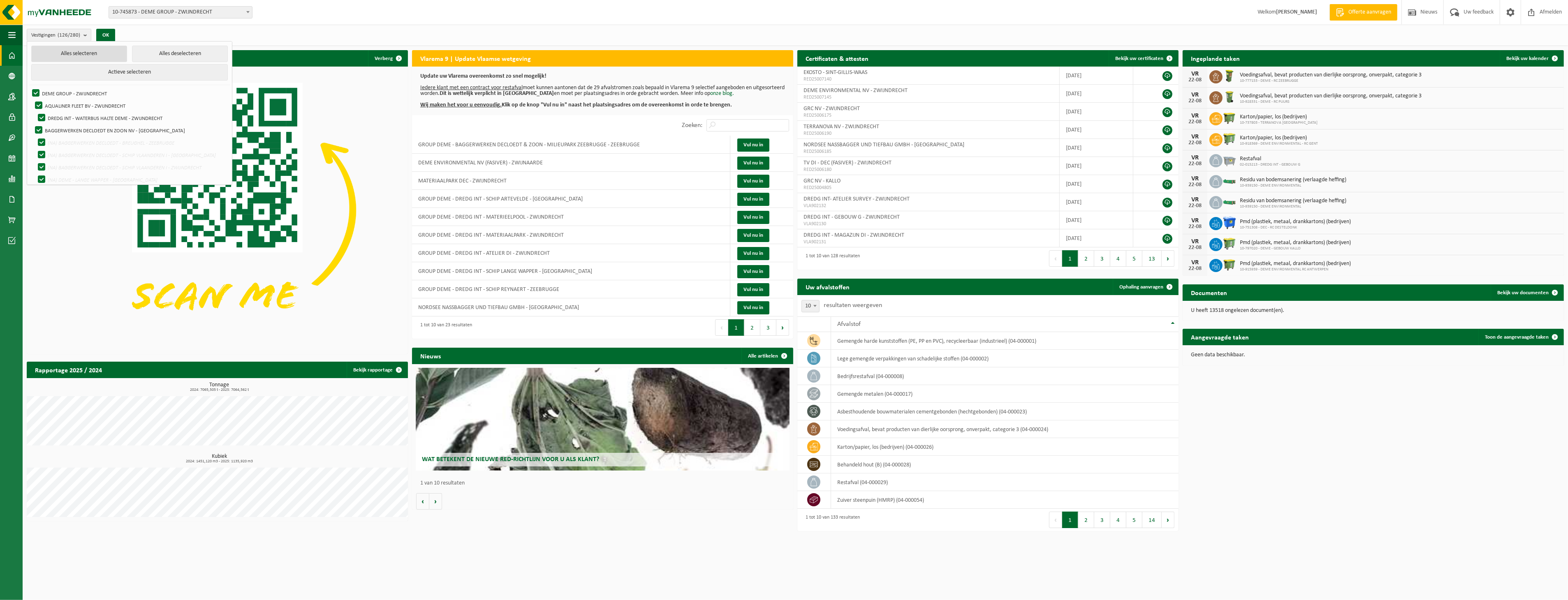
checkbox input "true"
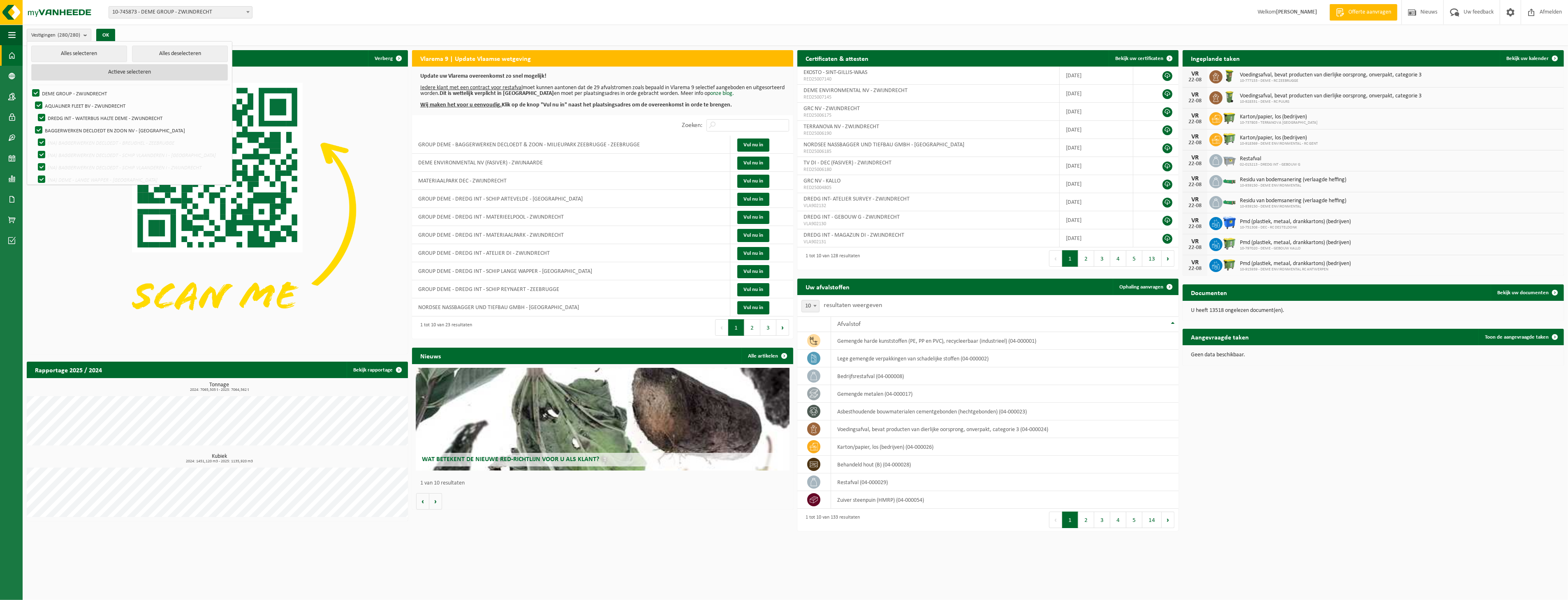
click at [121, 73] on button "Actieve selecteren" at bounding box center [129, 72] width 197 height 16
checkbox input "false"
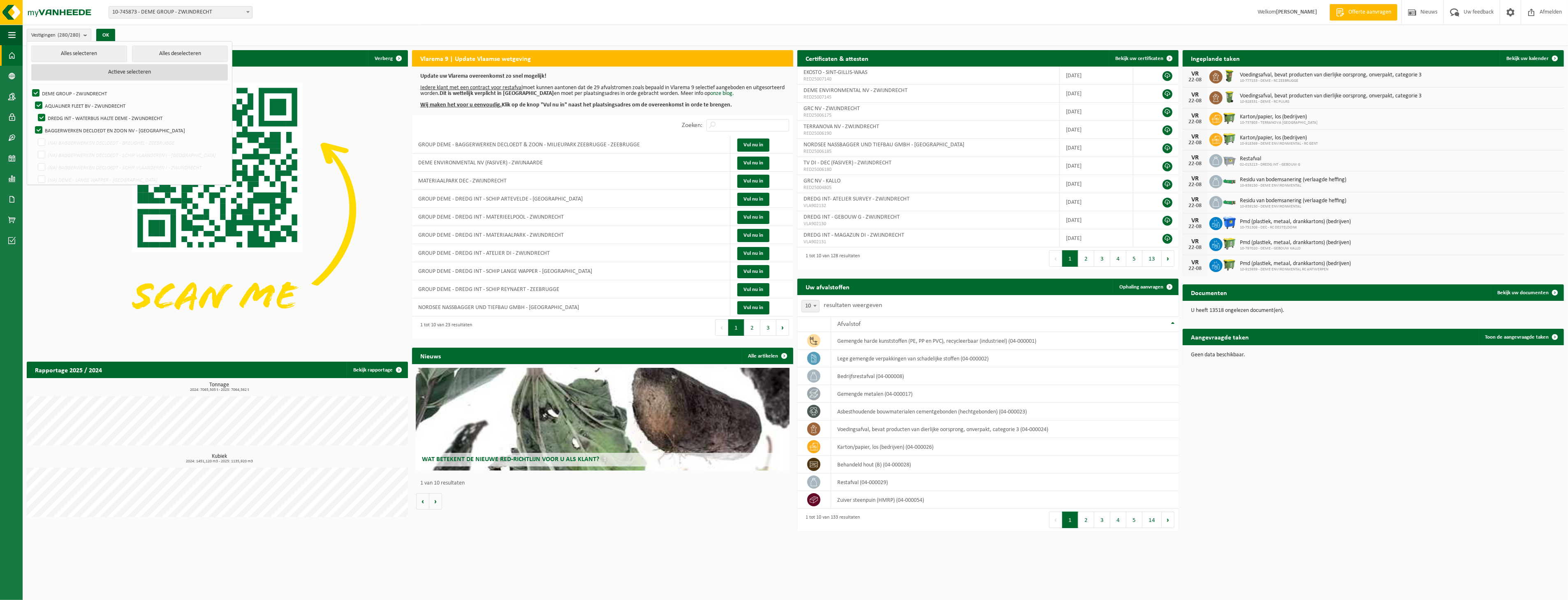
checkbox input "false"
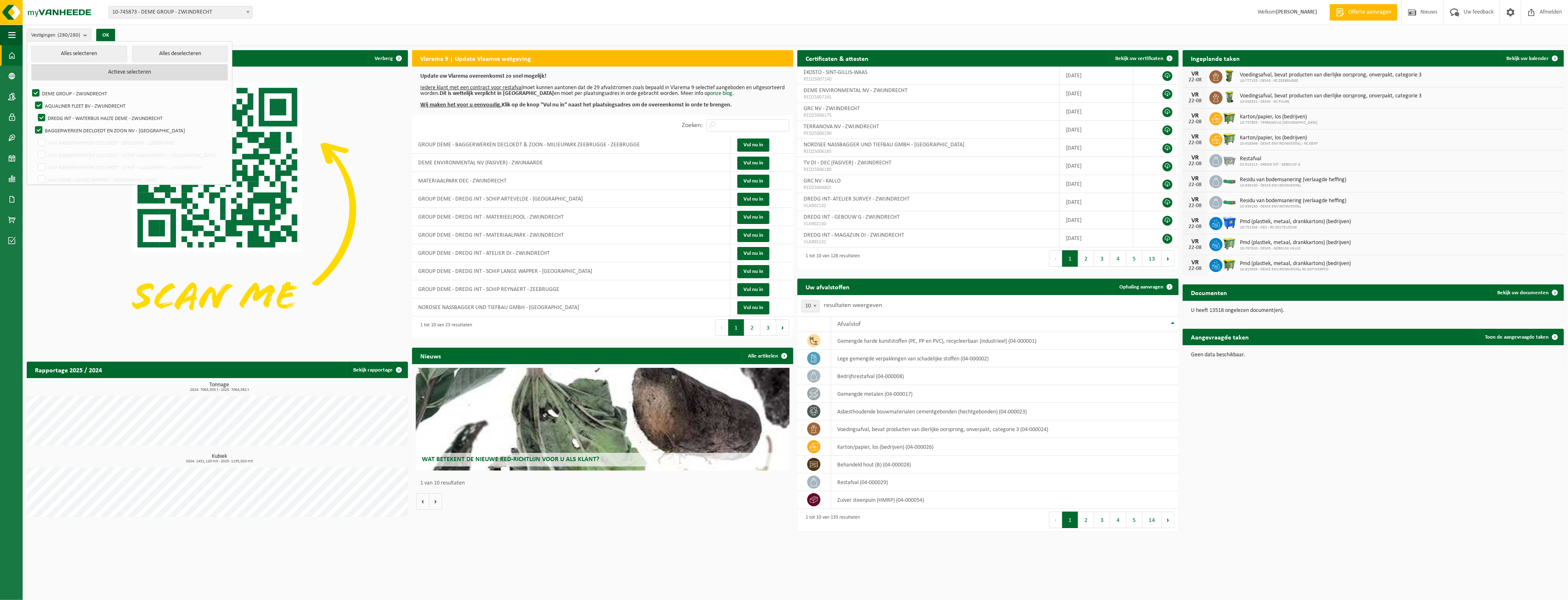
checkbox input "false"
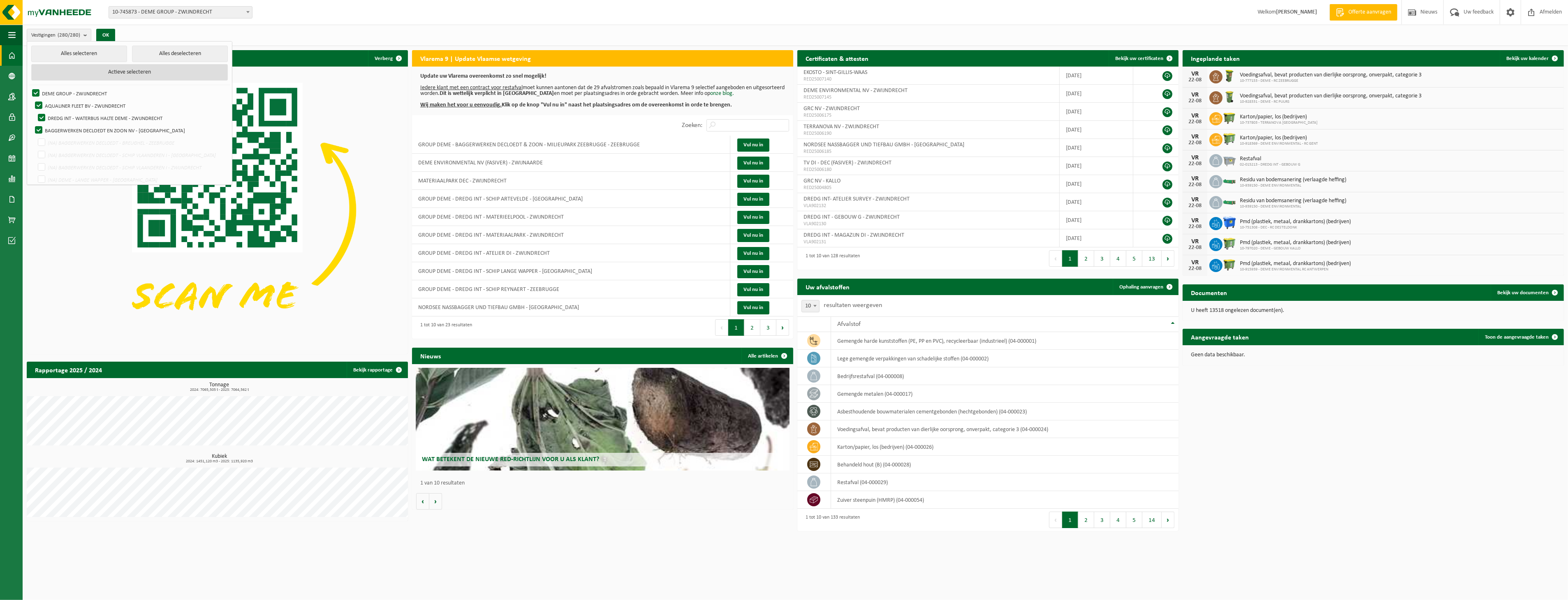
checkbox input "false"
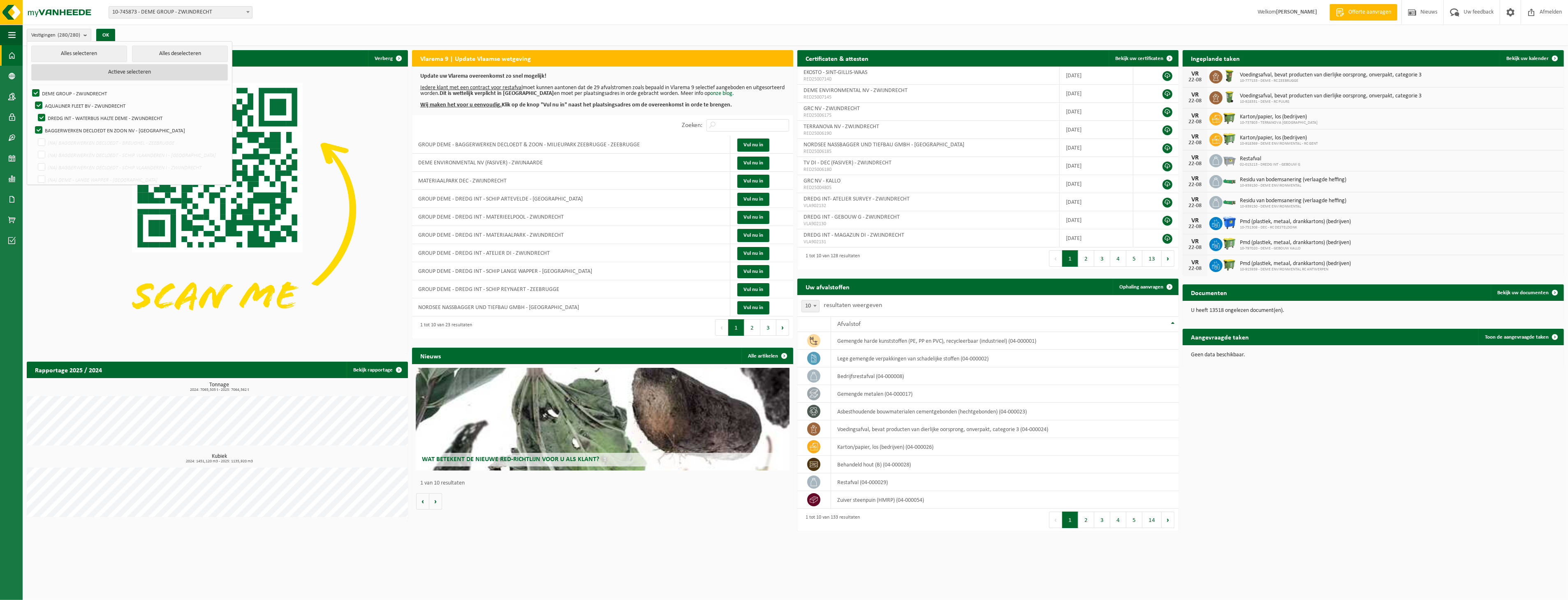
checkbox input "false"
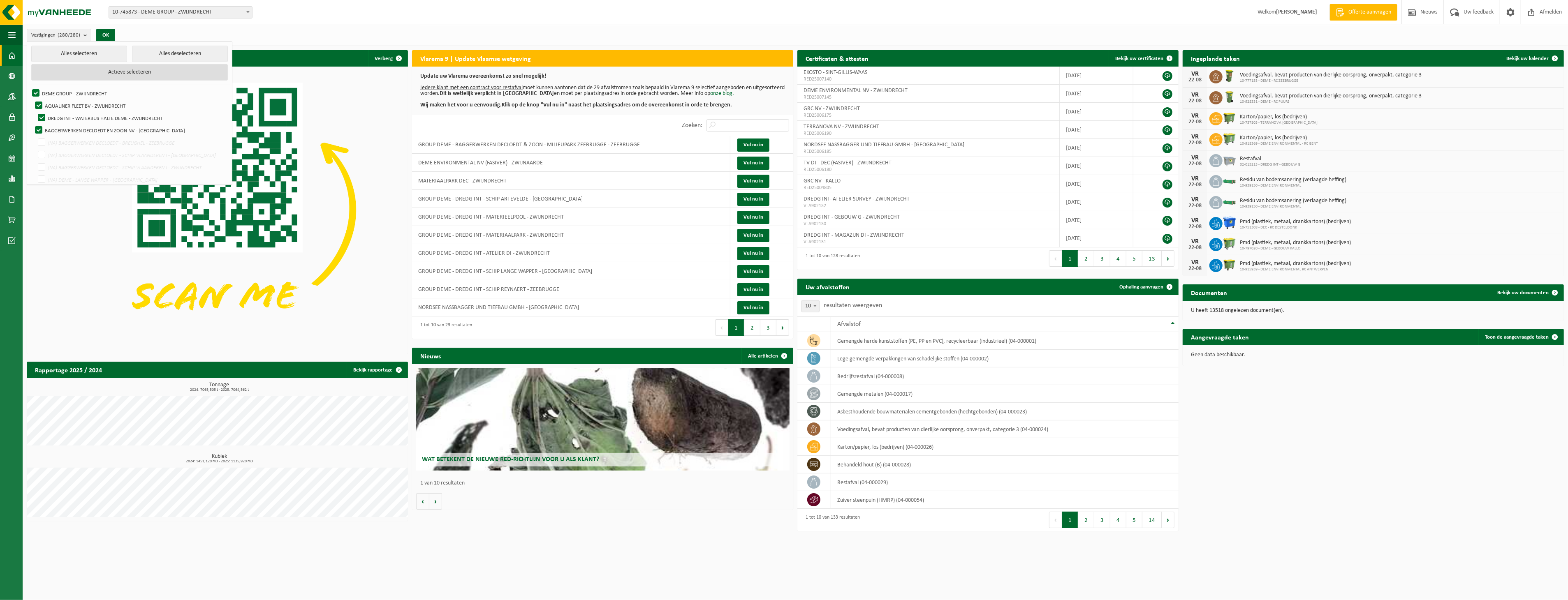
checkbox input "false"
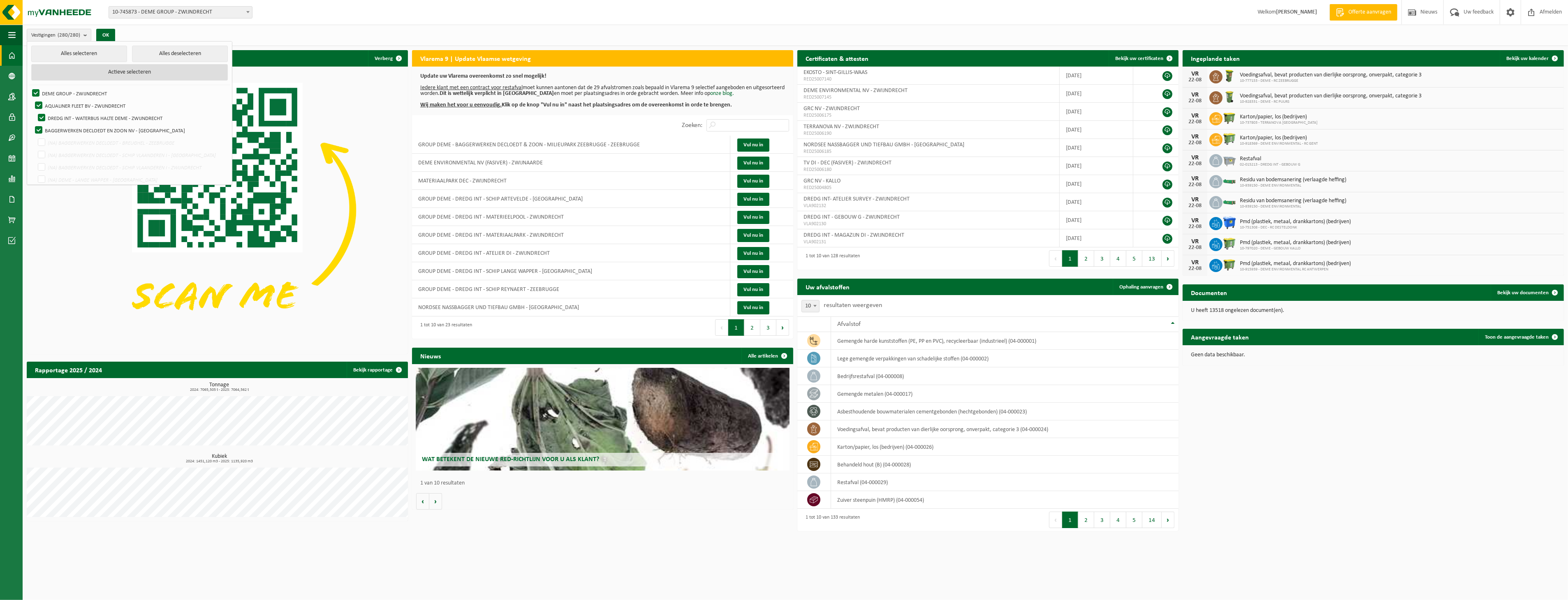
checkbox input "false"
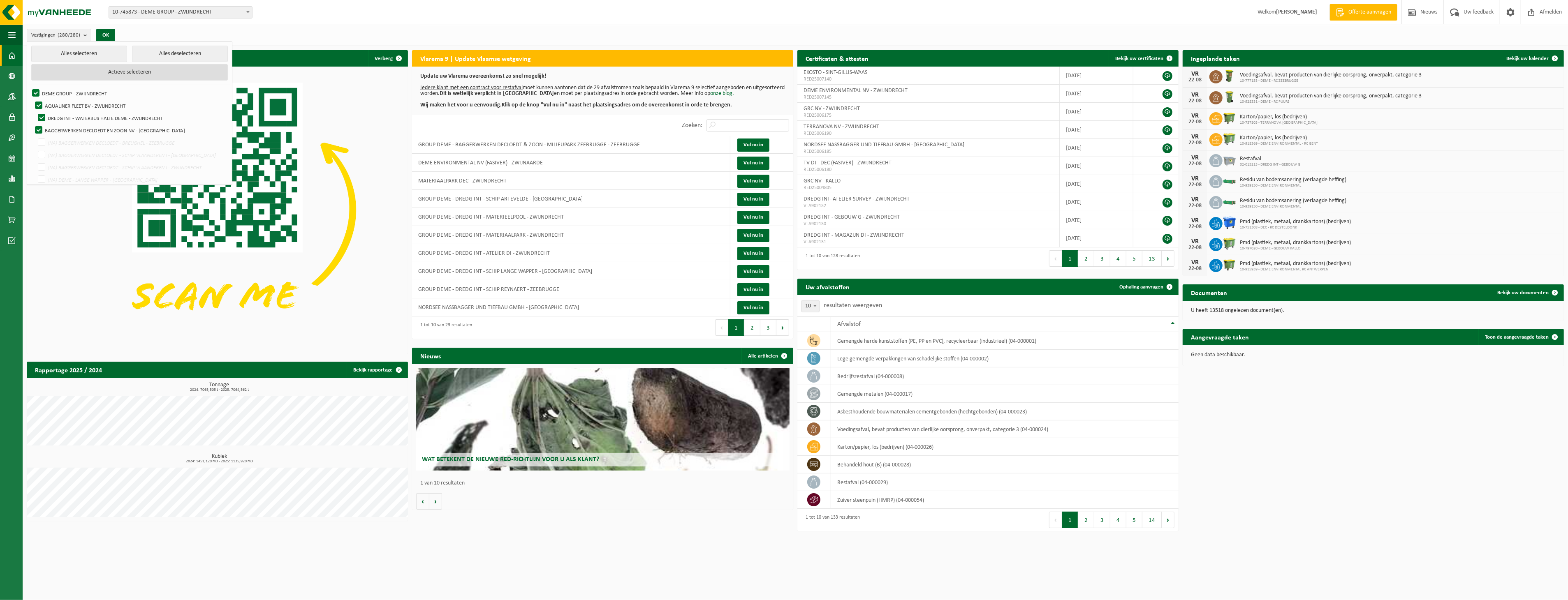
checkbox input "false"
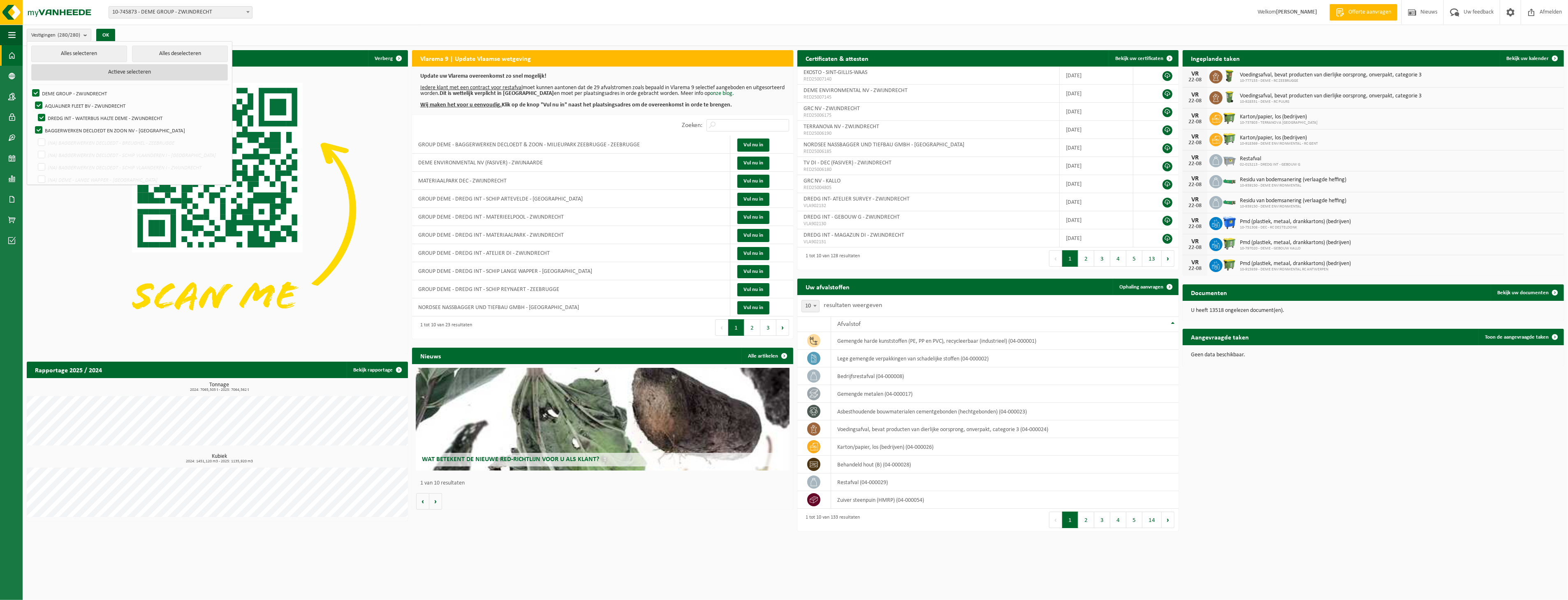
checkbox input "false"
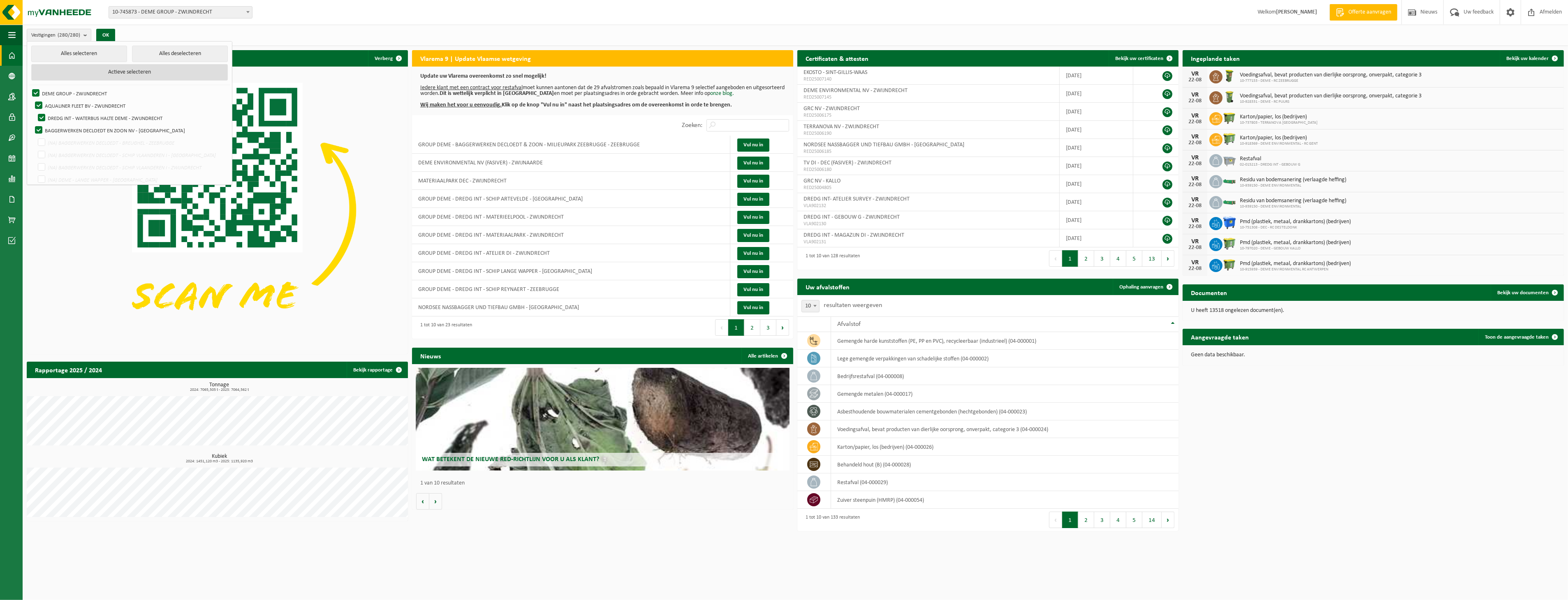
checkbox input "false"
click at [107, 32] on button "OK" at bounding box center [105, 36] width 19 height 13
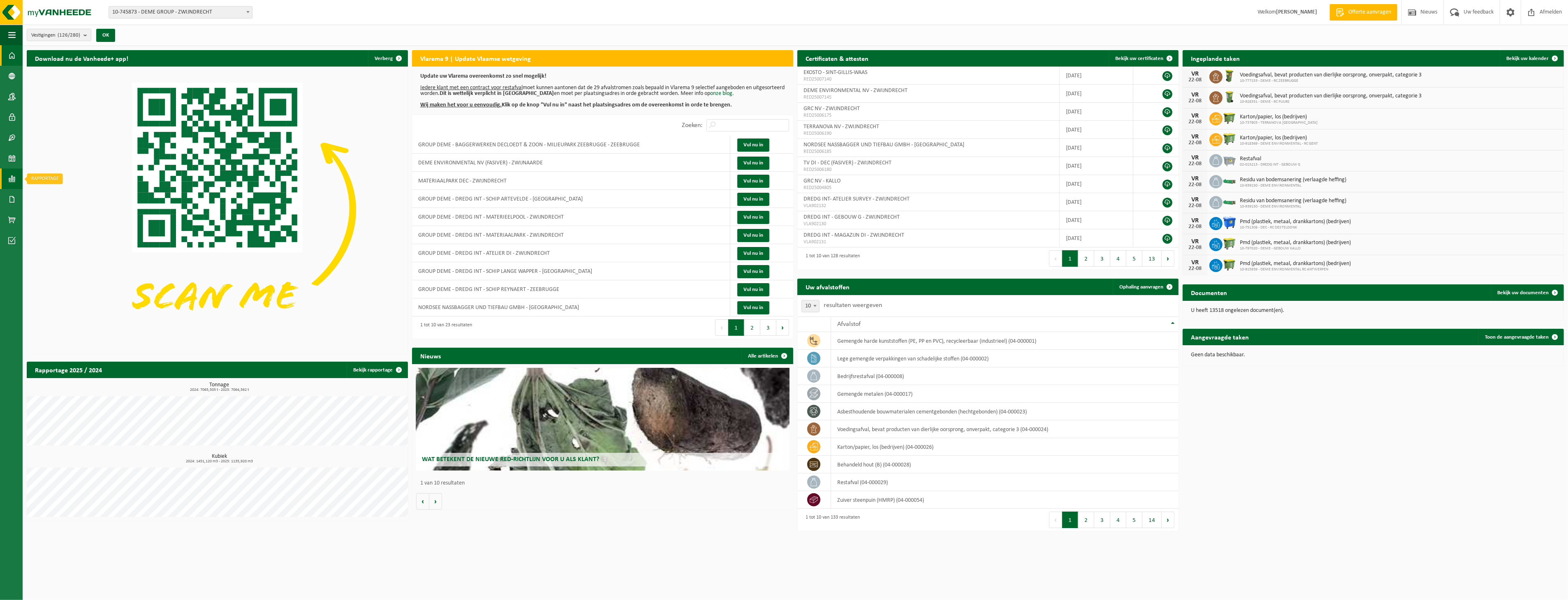
click at [19, 180] on link "Rapportage" at bounding box center [11, 179] width 23 height 21
click at [9, 198] on span at bounding box center [12, 200] width 8 height 21
click at [61, 214] on span "Documenten" at bounding box center [63, 217] width 30 height 16
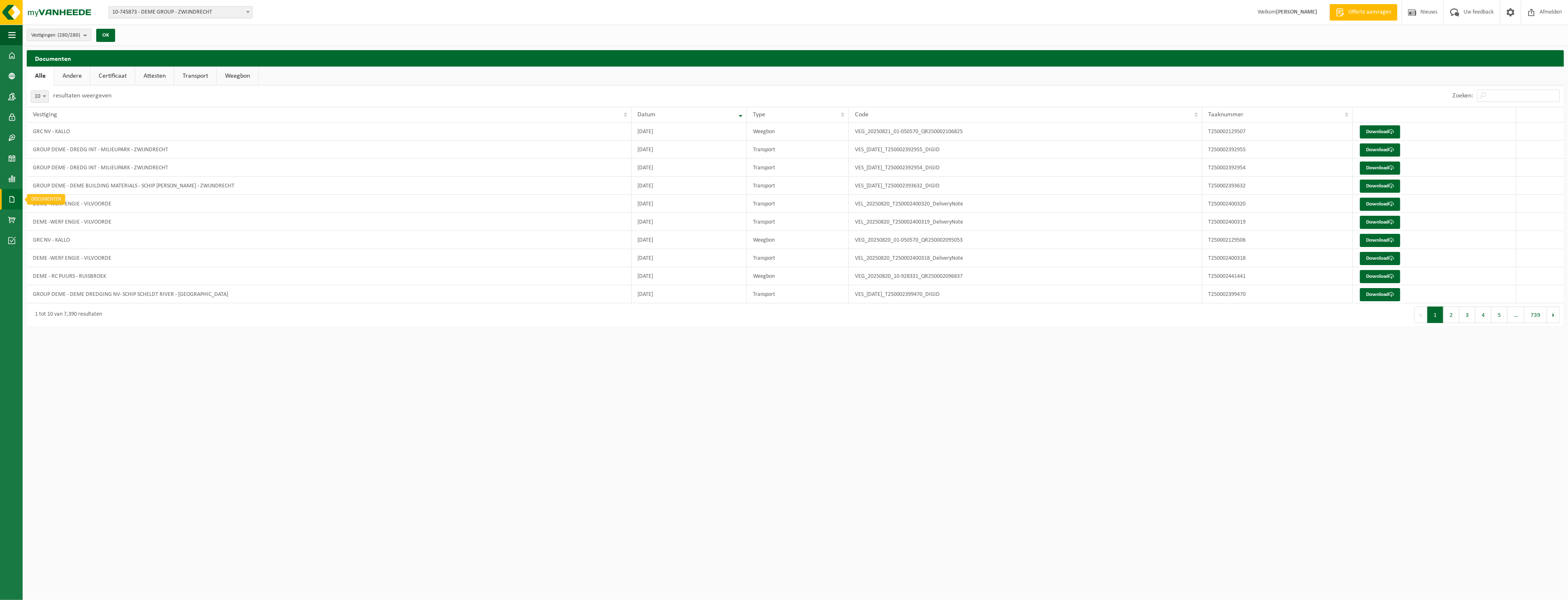
click at [11, 194] on span at bounding box center [12, 200] width 8 height 21
click at [43, 197] on link "Facturen" at bounding box center [57, 199] width 64 height 16
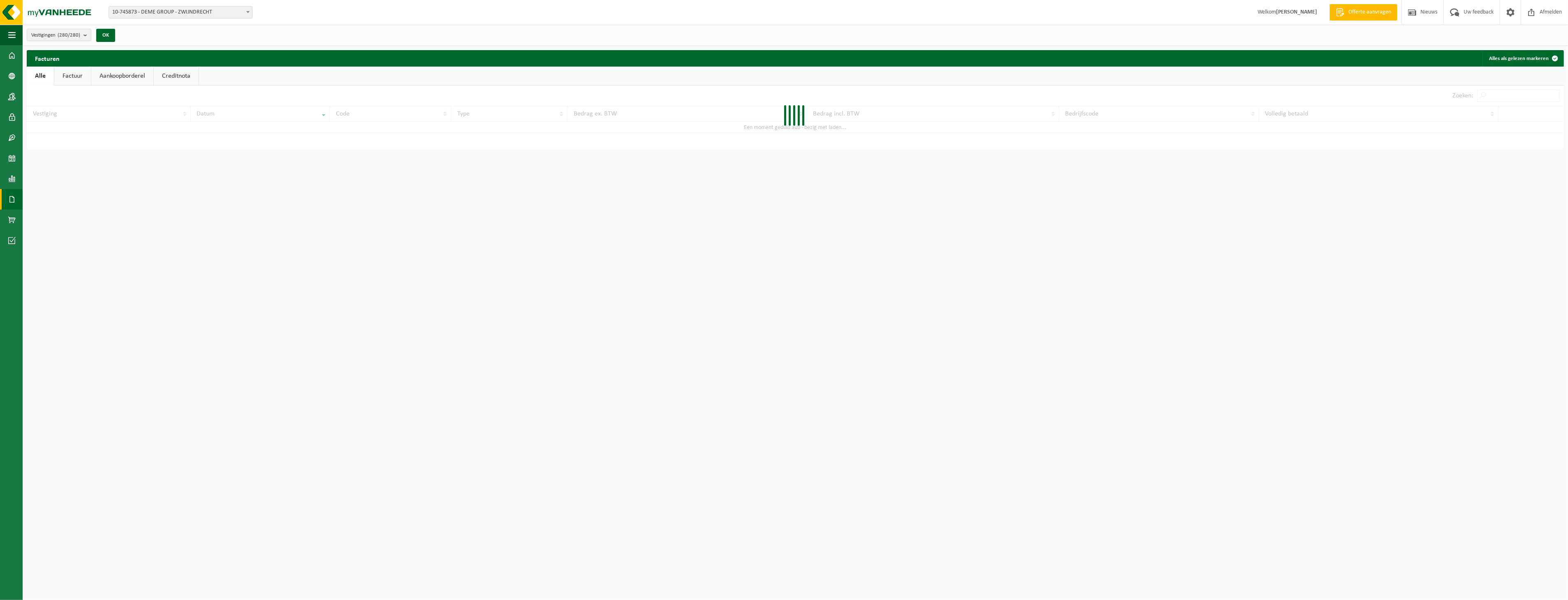
click at [13, 180] on span at bounding box center [12, 179] width 8 height 21
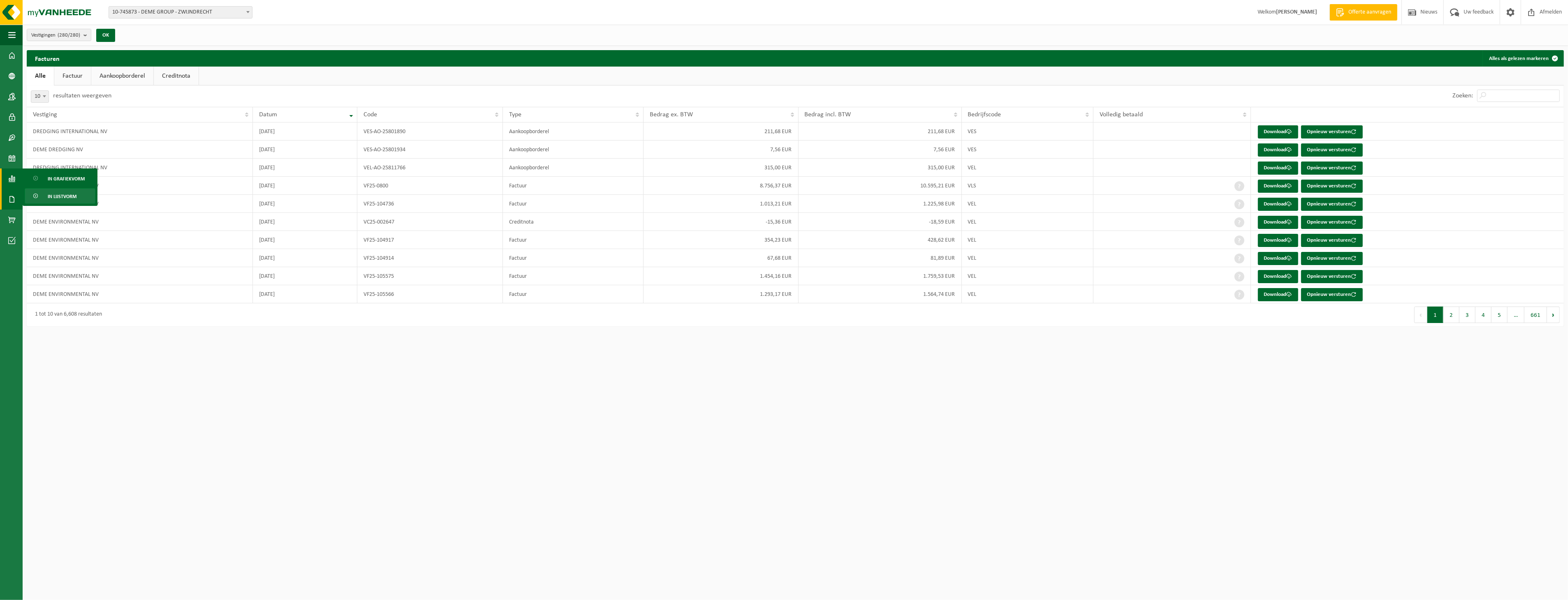
click at [57, 194] on span "In lijstvorm" at bounding box center [62, 196] width 29 height 16
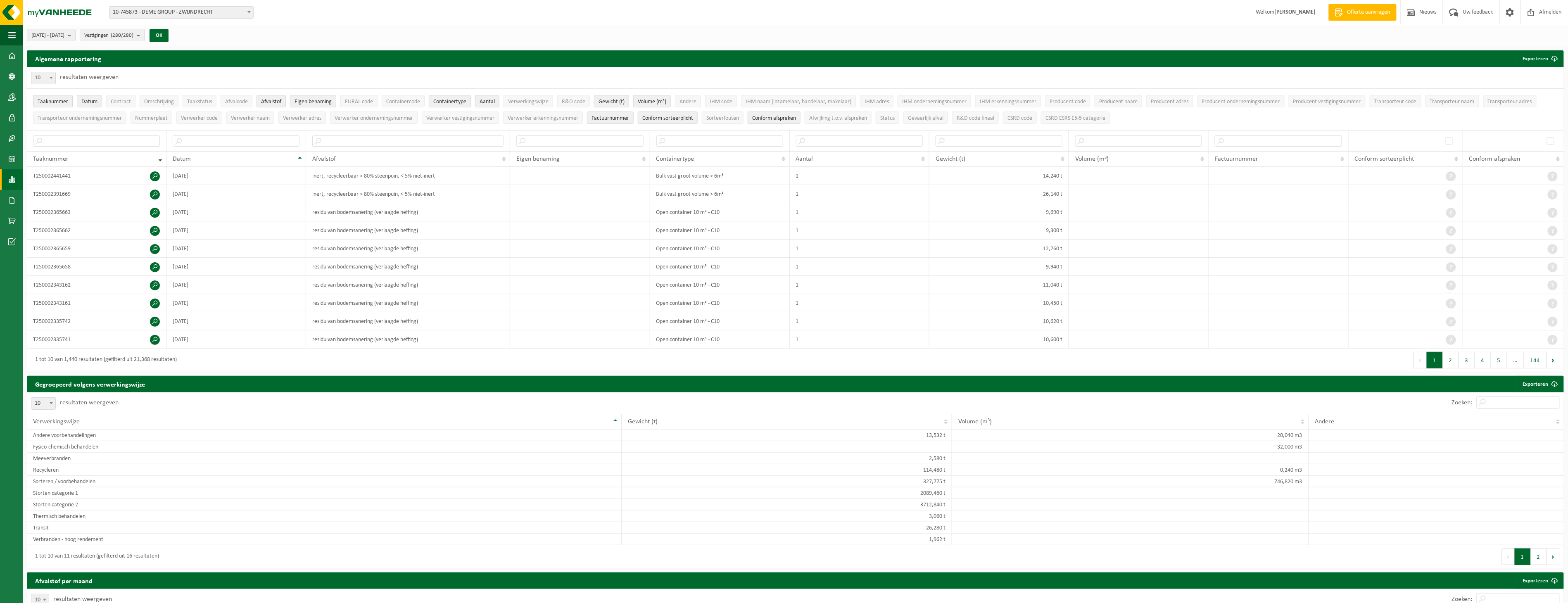
click at [15, 176] on span at bounding box center [12, 180] width 8 height 21
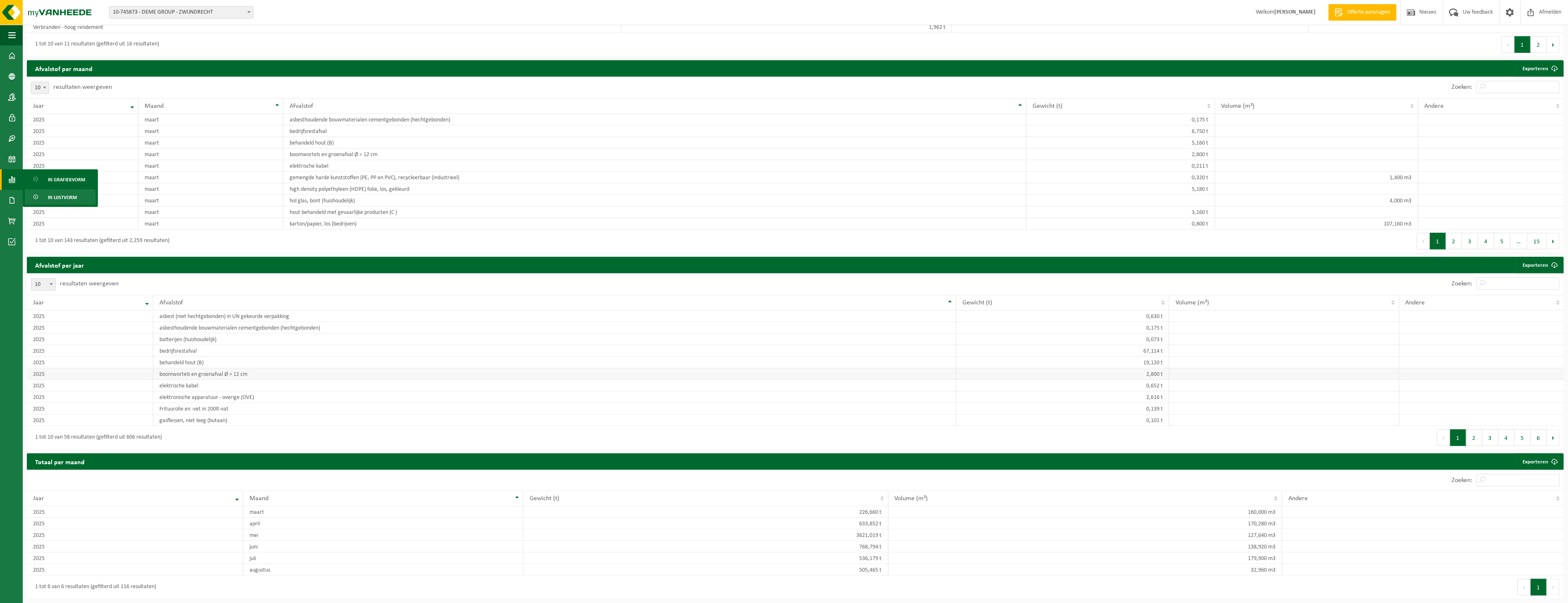
scroll to position [517, 0]
click at [47, 285] on span at bounding box center [51, 284] width 9 height 10
select select "100"
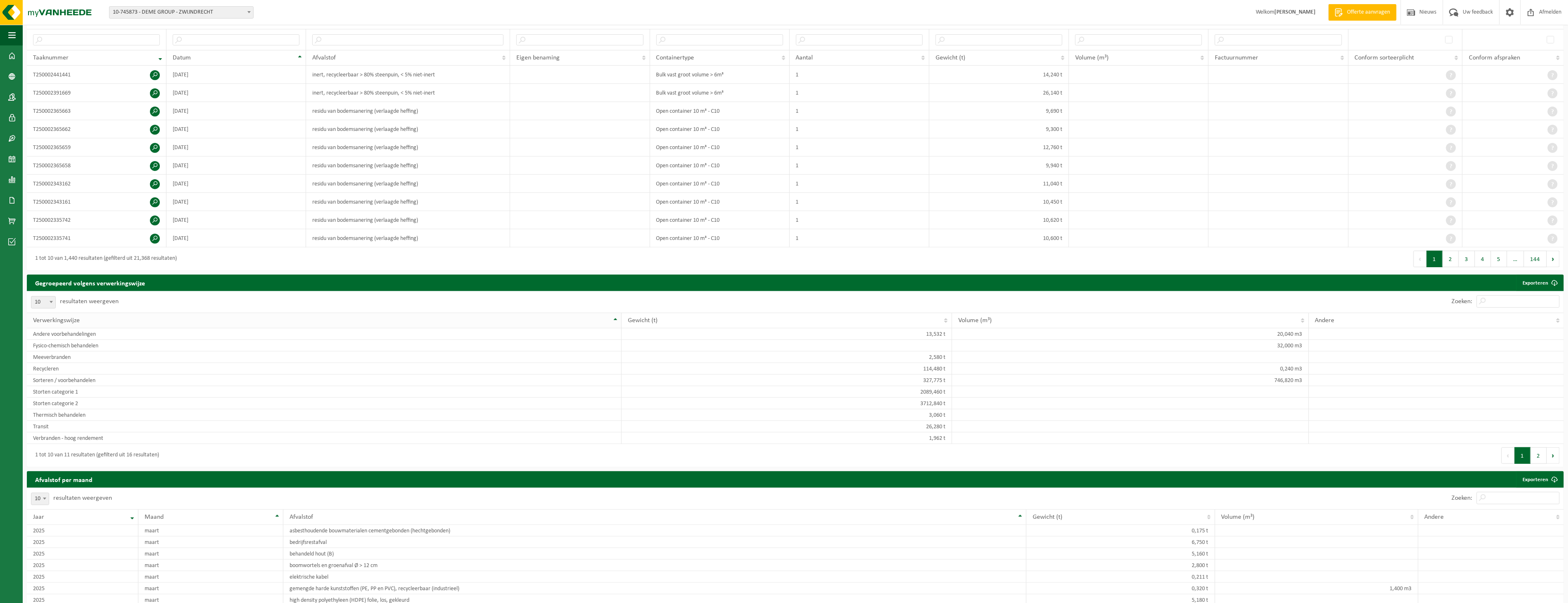
scroll to position [0, 0]
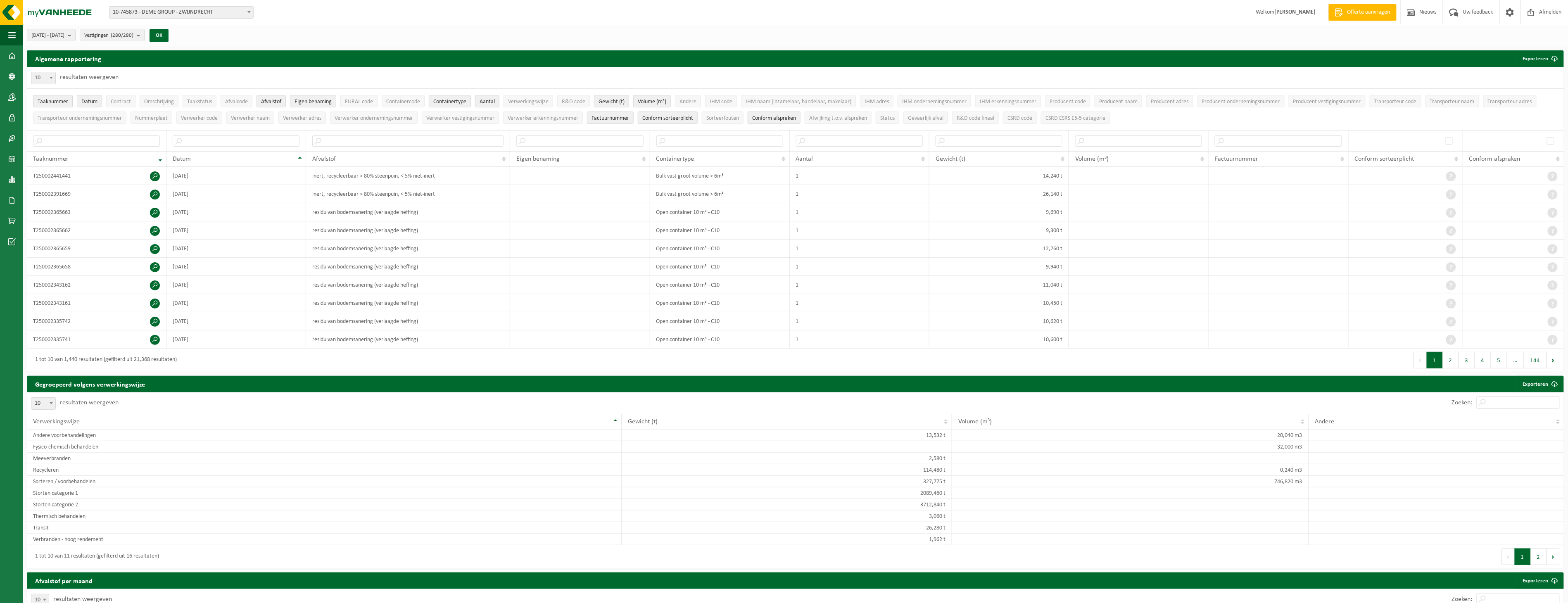
click at [83, 27] on div "2025-03-01 - 2025-08-22 Huidige maand Vorige maand Laatste 6 maanden Huidig jaa…" at bounding box center [100, 35] width 155 height 18
click at [64, 34] on span "2025-03-01 - 2025-08-22" at bounding box center [47, 35] width 33 height 12
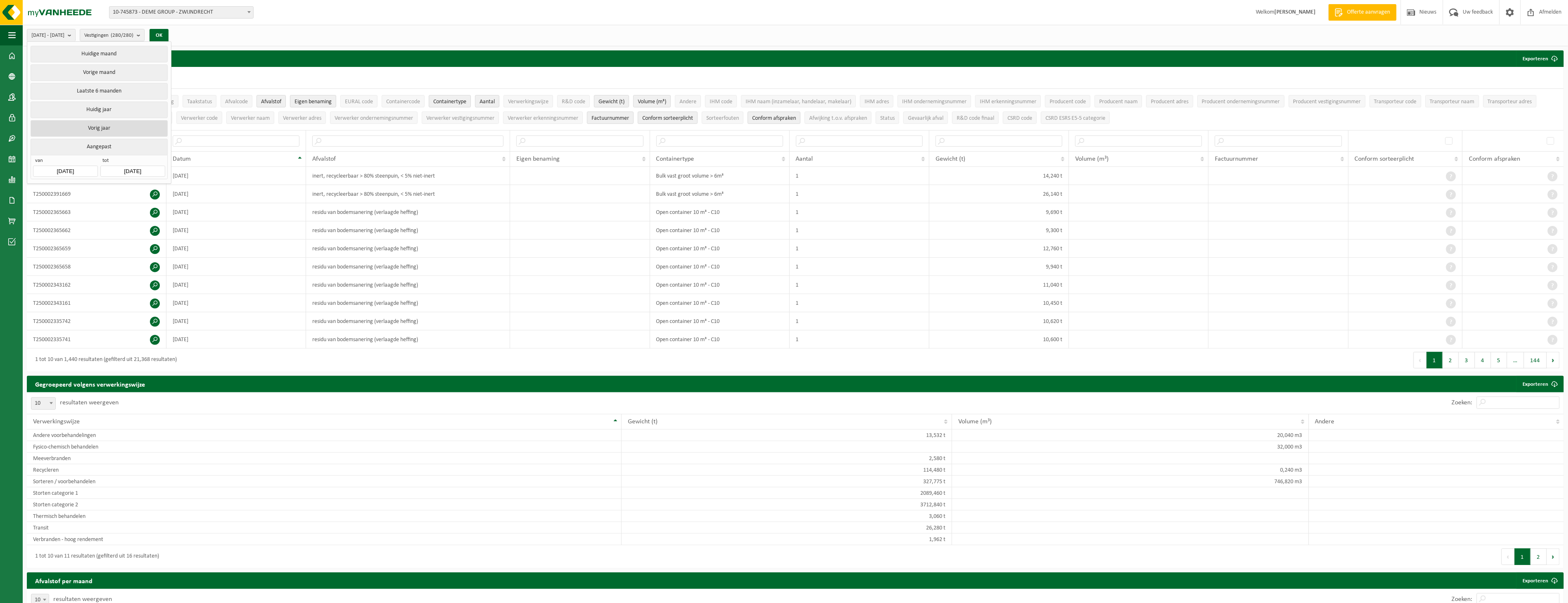
click at [129, 125] on button "Vorig jaar" at bounding box center [98, 128] width 136 height 16
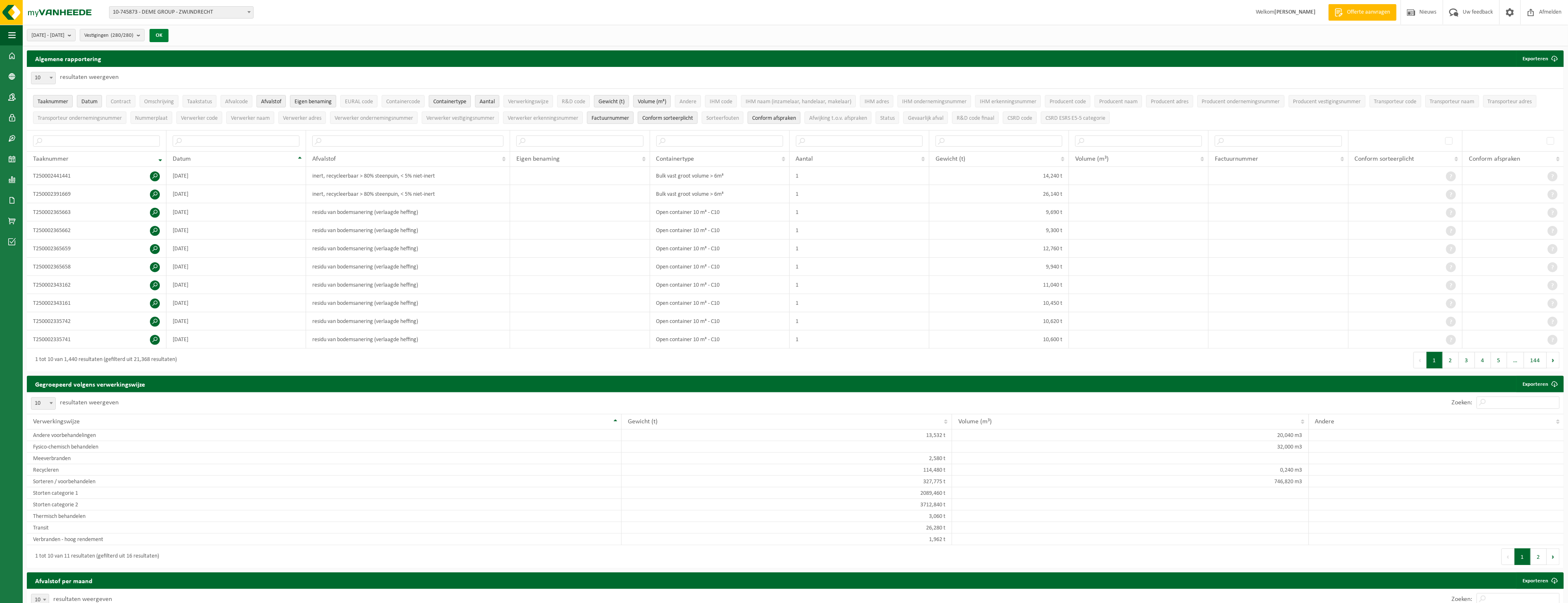
click at [168, 34] on button "OK" at bounding box center [159, 36] width 19 height 13
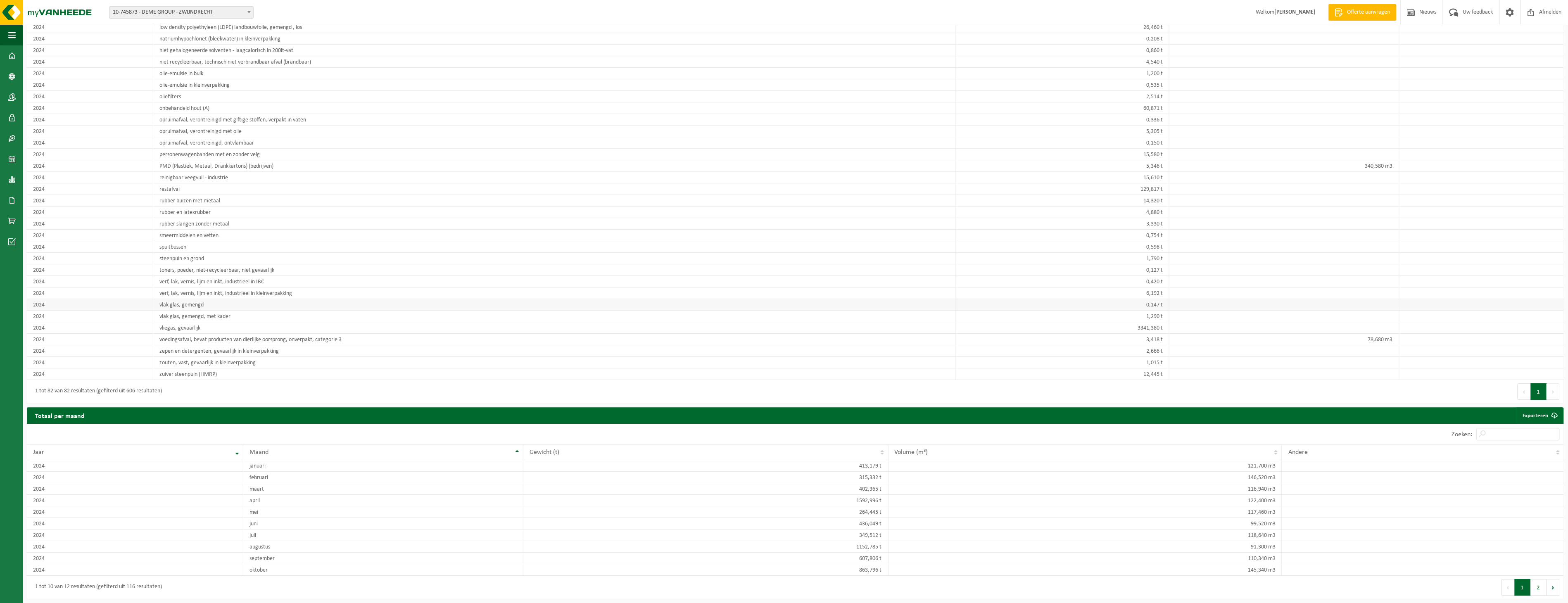
scroll to position [1400, 0]
click at [1540, 419] on link "Exporteren" at bounding box center [1540, 415] width 46 height 16
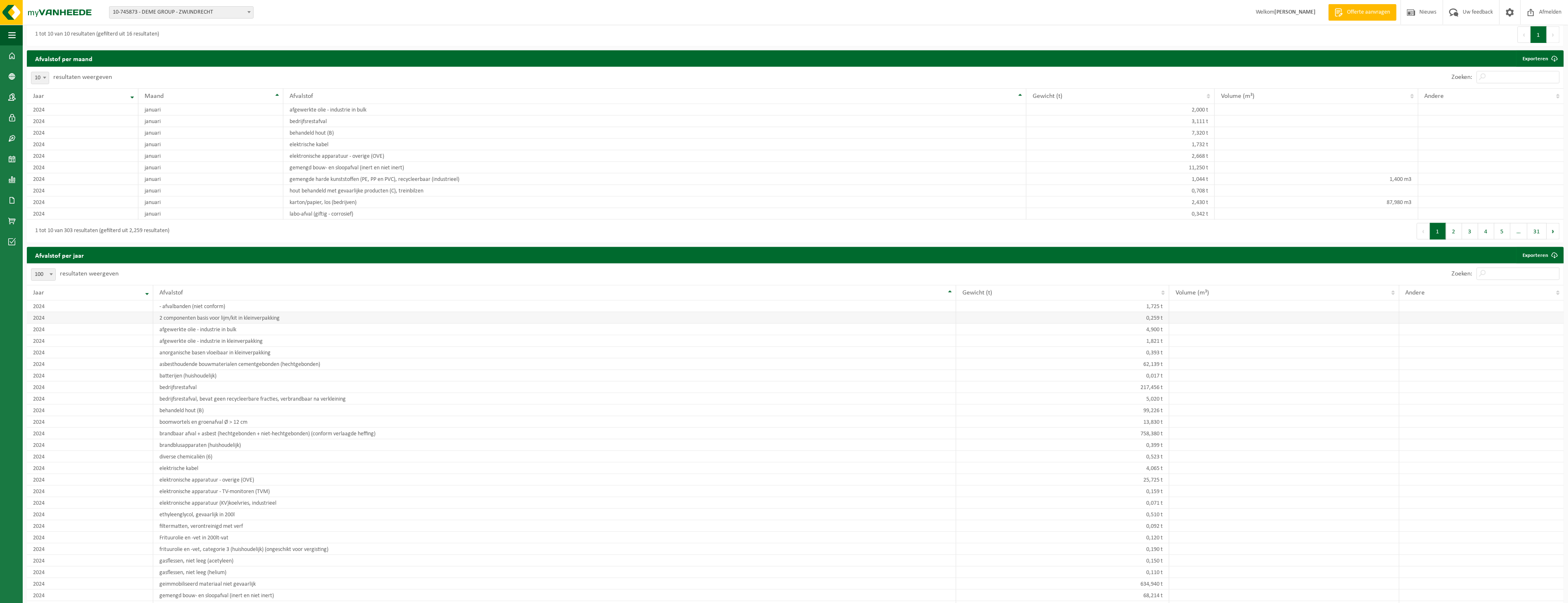
scroll to position [527, 0]
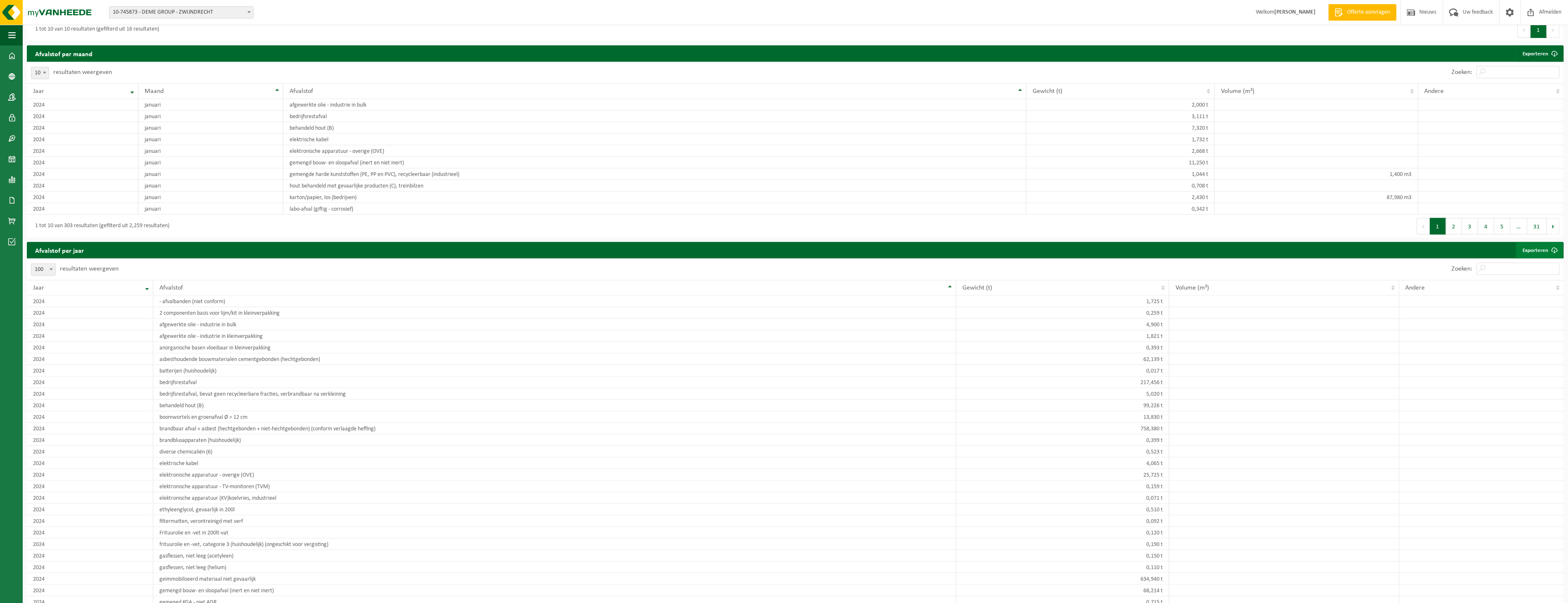
click at [1555, 256] on span at bounding box center [1554, 250] width 16 height 16
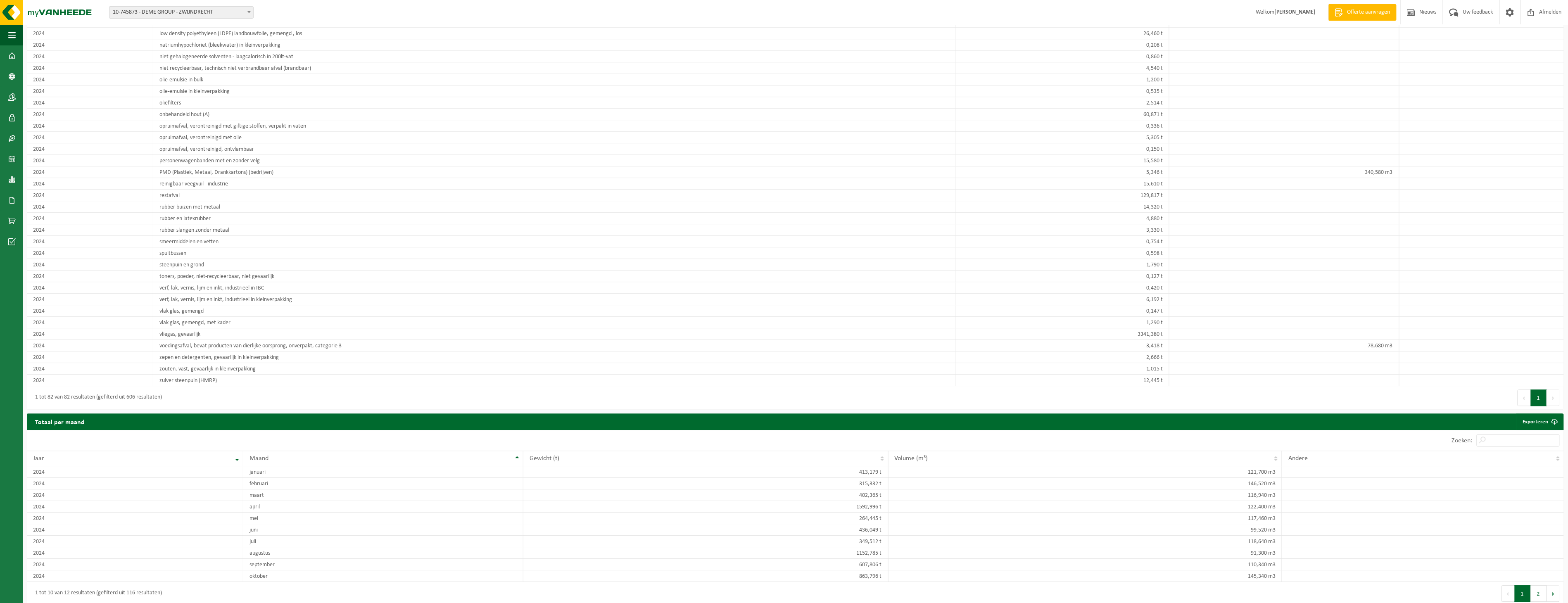
scroll to position [1400, 0]
